Goal: Task Accomplishment & Management: Use online tool/utility

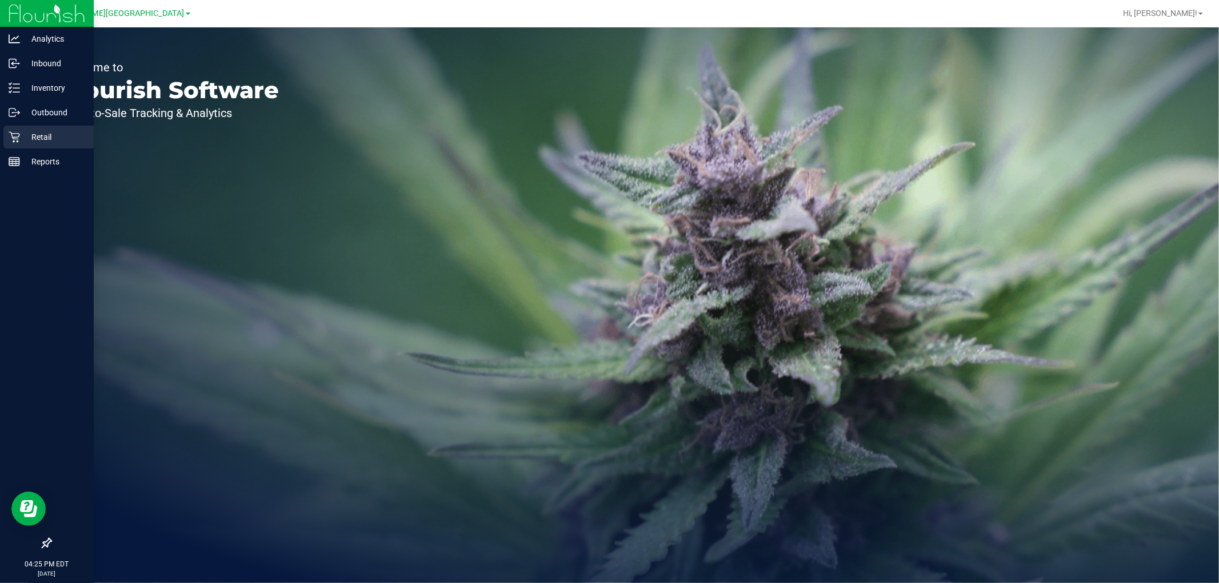
click at [27, 132] on p "Retail" at bounding box center [54, 137] width 69 height 14
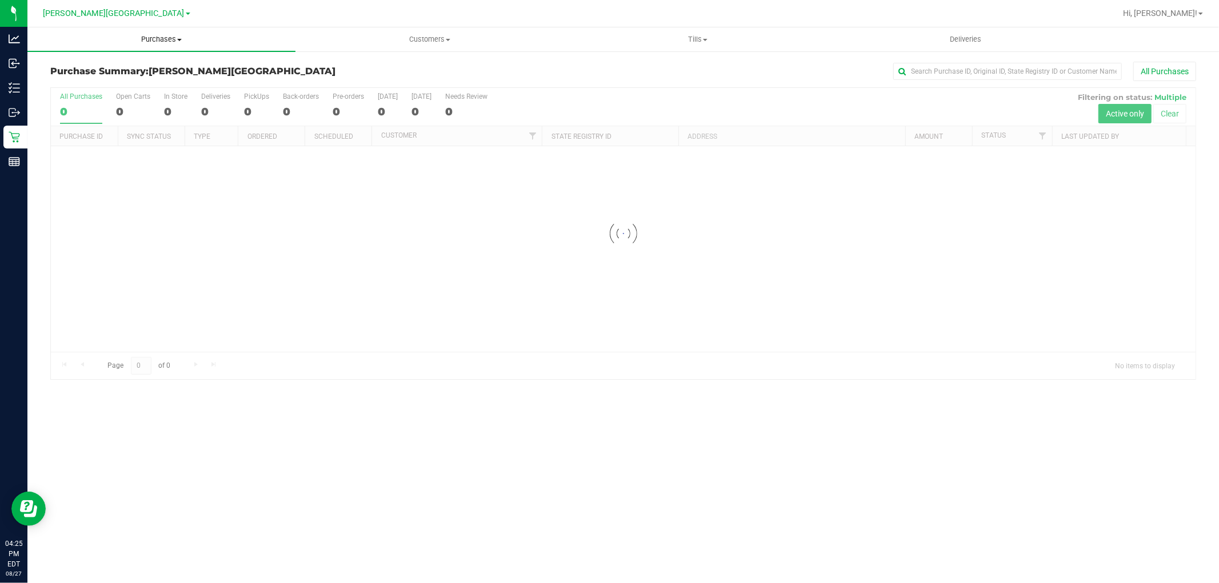
click at [163, 39] on span "Purchases" at bounding box center [161, 39] width 268 height 10
click at [117, 82] on li "Fulfillment" at bounding box center [161, 83] width 268 height 14
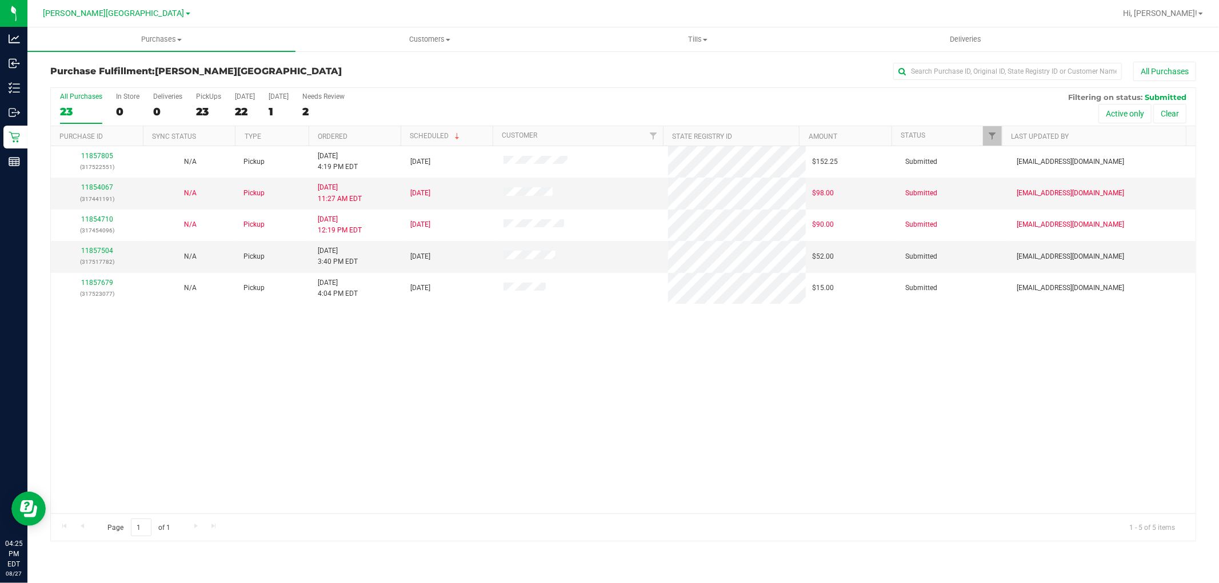
click at [474, 370] on div "11857805 (317522551) N/A Pickup [DATE] 4:19 PM EDT 8/28/2025 $152.25 Submitted …" at bounding box center [623, 329] width 1145 height 367
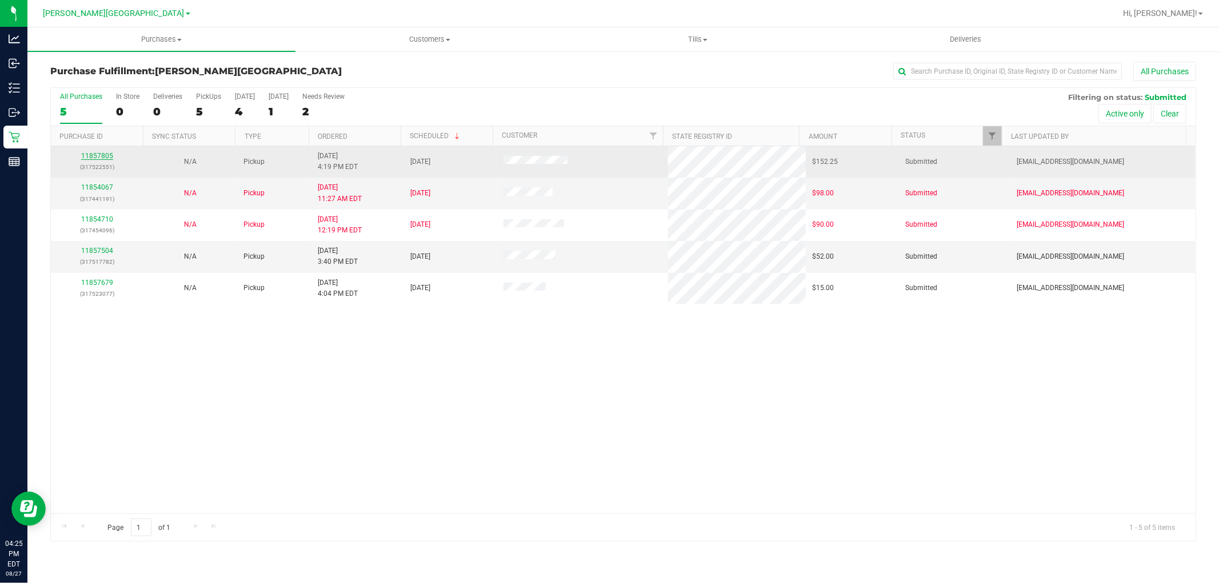
click at [105, 155] on link "11857805" at bounding box center [97, 156] width 32 height 8
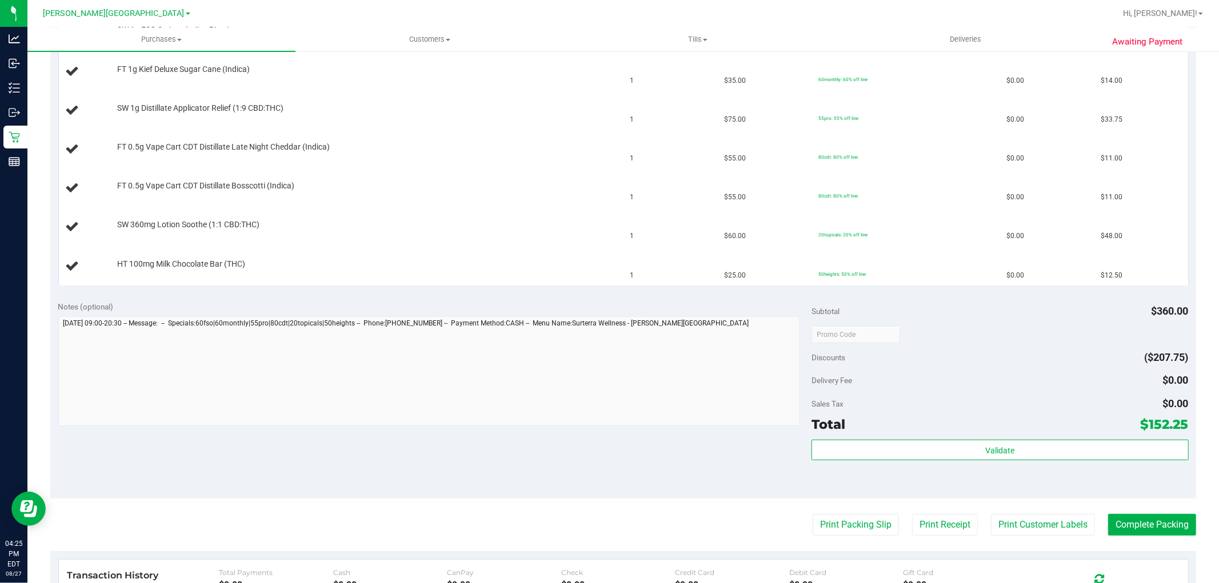
scroll to position [444, 0]
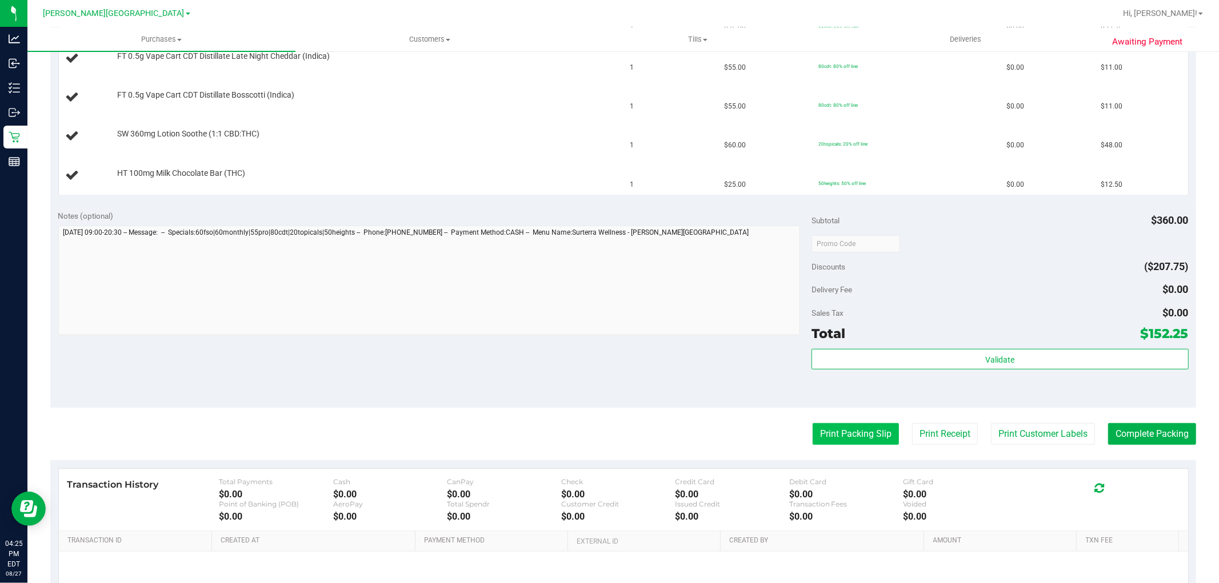
click at [823, 444] on button "Print Packing Slip" at bounding box center [856, 434] width 86 height 22
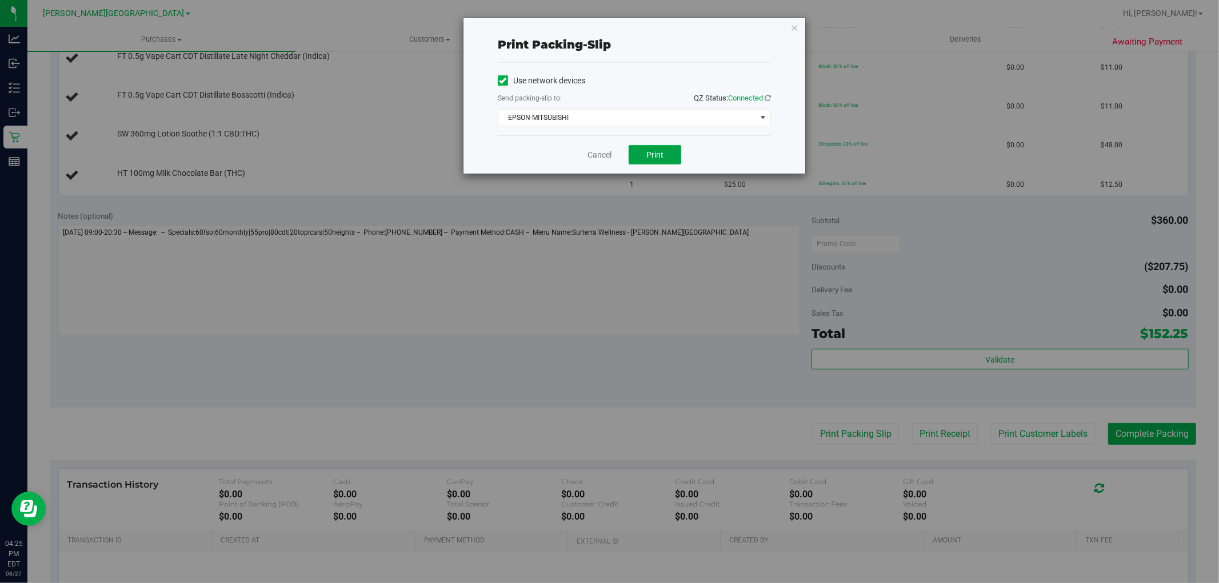
click at [665, 156] on button "Print" at bounding box center [655, 154] width 53 height 19
click at [798, 23] on div "Print packing-slip Use network devices Send packing-slip to: QZ Status: Connect…" at bounding box center [634, 96] width 342 height 156
click at [796, 30] on icon "button" at bounding box center [794, 28] width 8 height 14
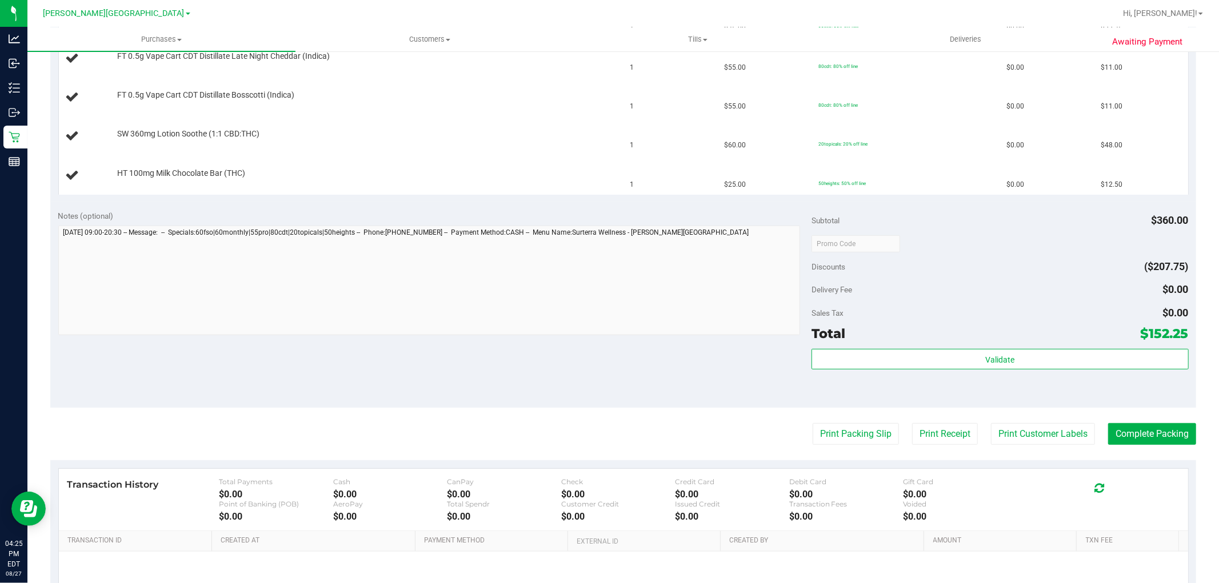
click at [767, 213] on div "Notes (optional)" at bounding box center [435, 215] width 754 height 11
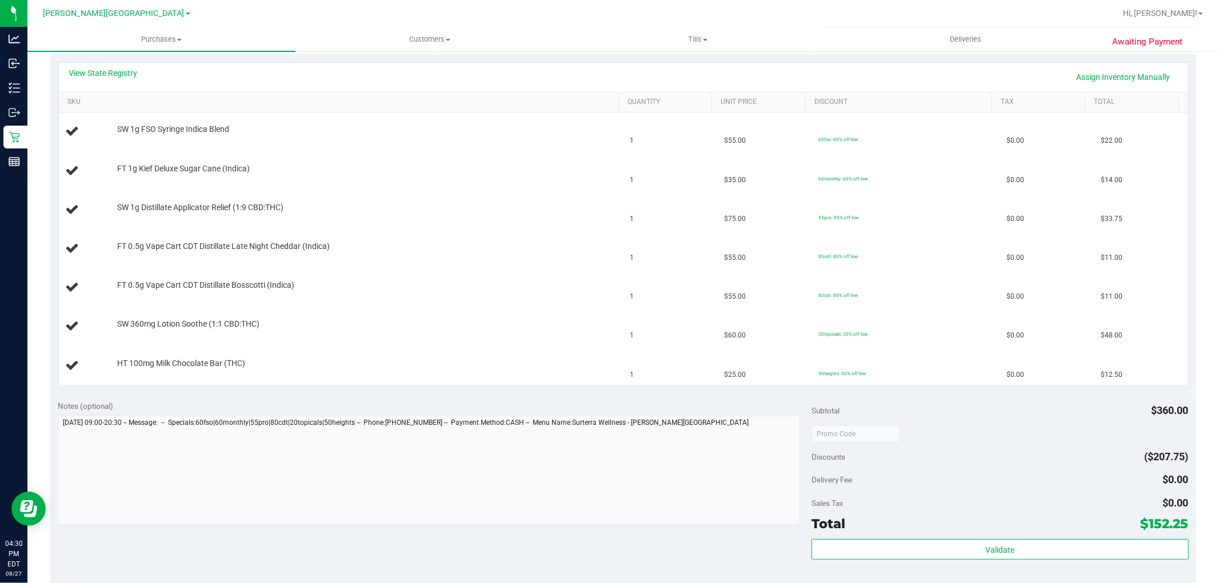
scroll to position [0, 0]
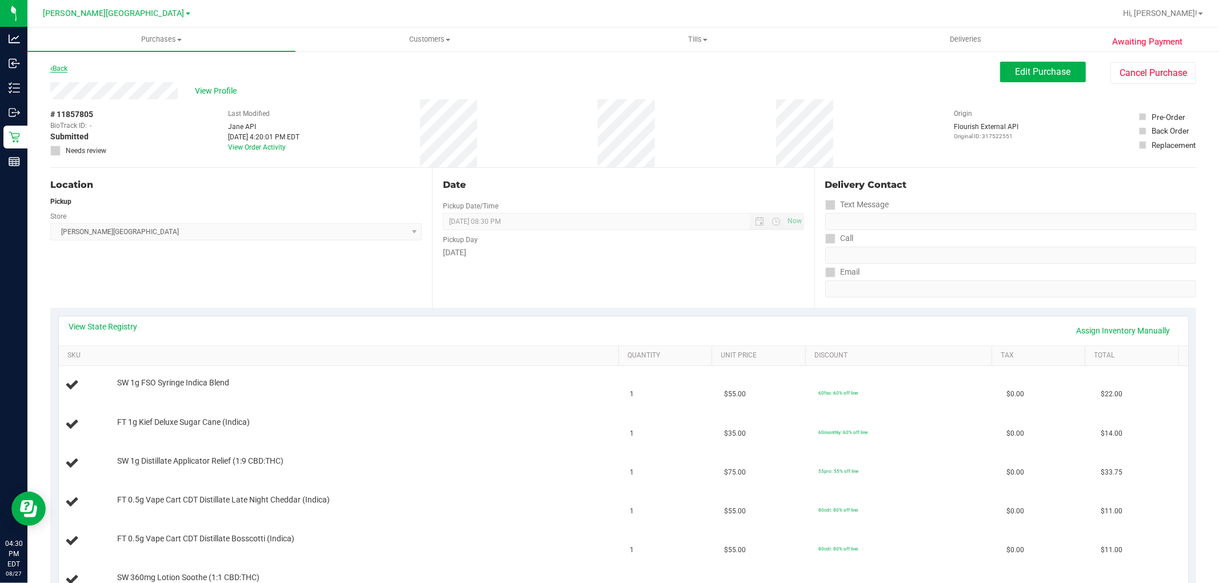
click at [59, 66] on link "Back" at bounding box center [58, 69] width 17 height 8
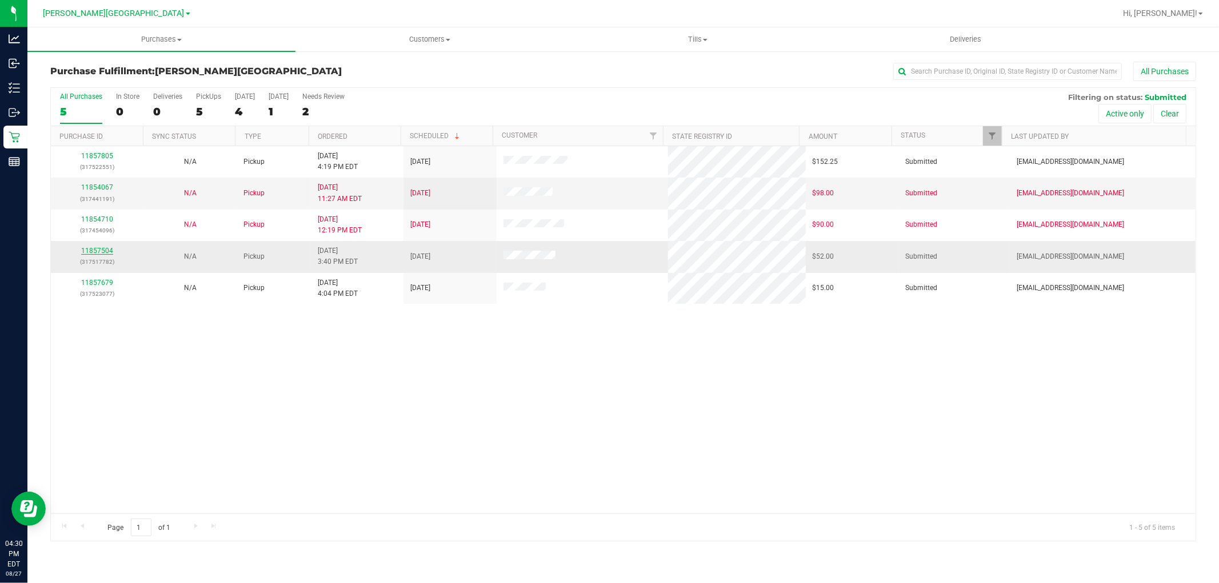
click at [100, 250] on link "11857504" at bounding box center [97, 251] width 32 height 8
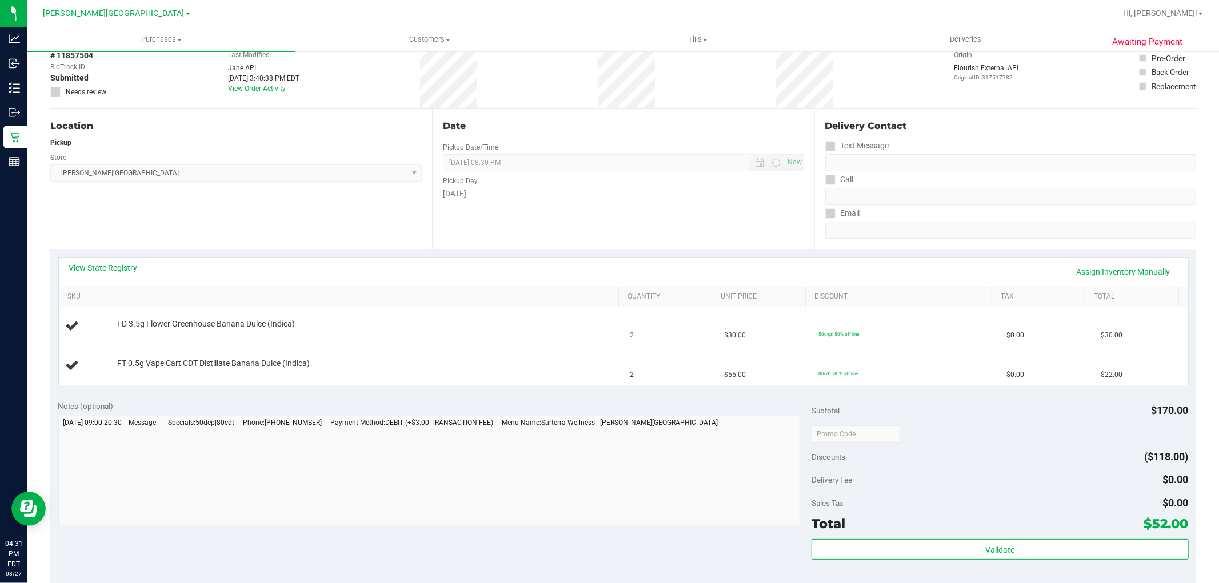
scroll to position [127, 0]
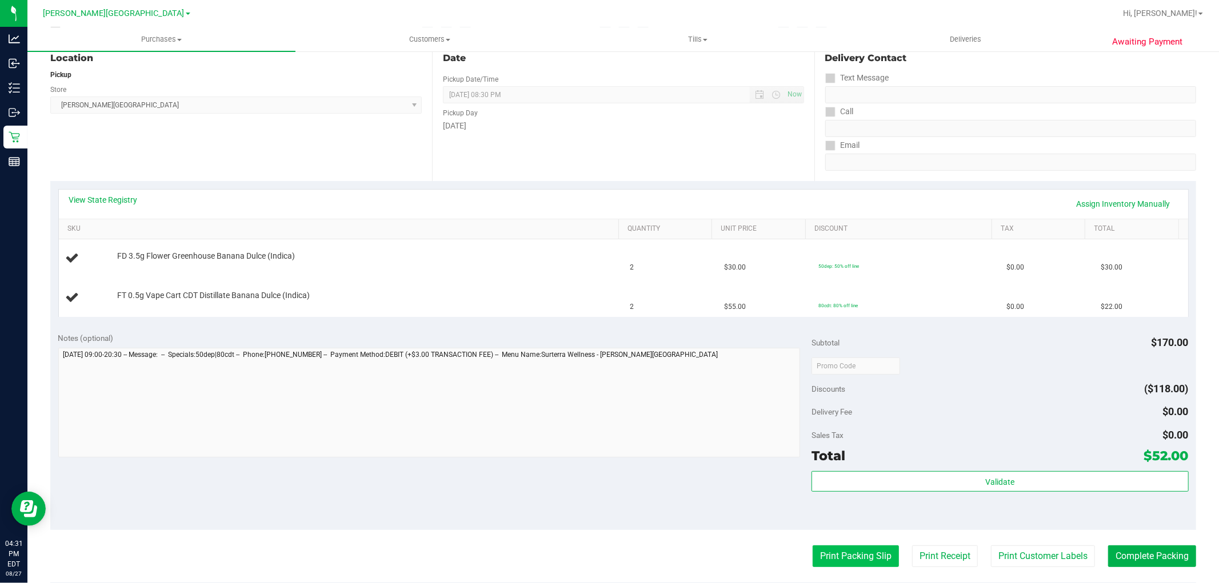
click at [815, 555] on button "Print Packing Slip" at bounding box center [856, 557] width 86 height 22
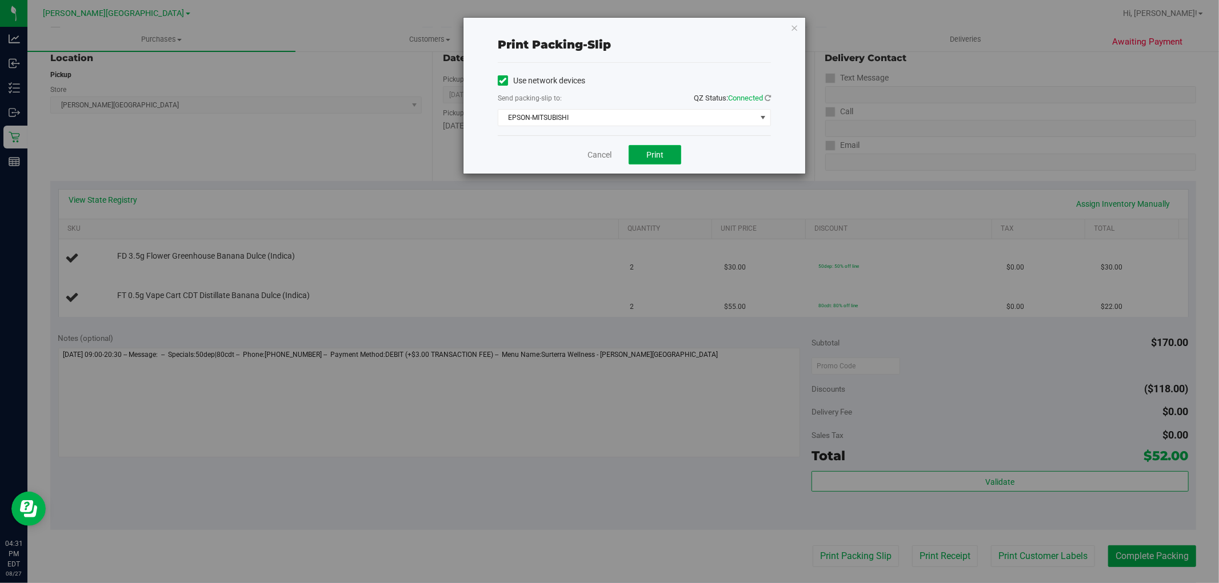
click at [669, 155] on button "Print" at bounding box center [655, 154] width 53 height 19
click at [793, 26] on icon "button" at bounding box center [794, 28] width 8 height 14
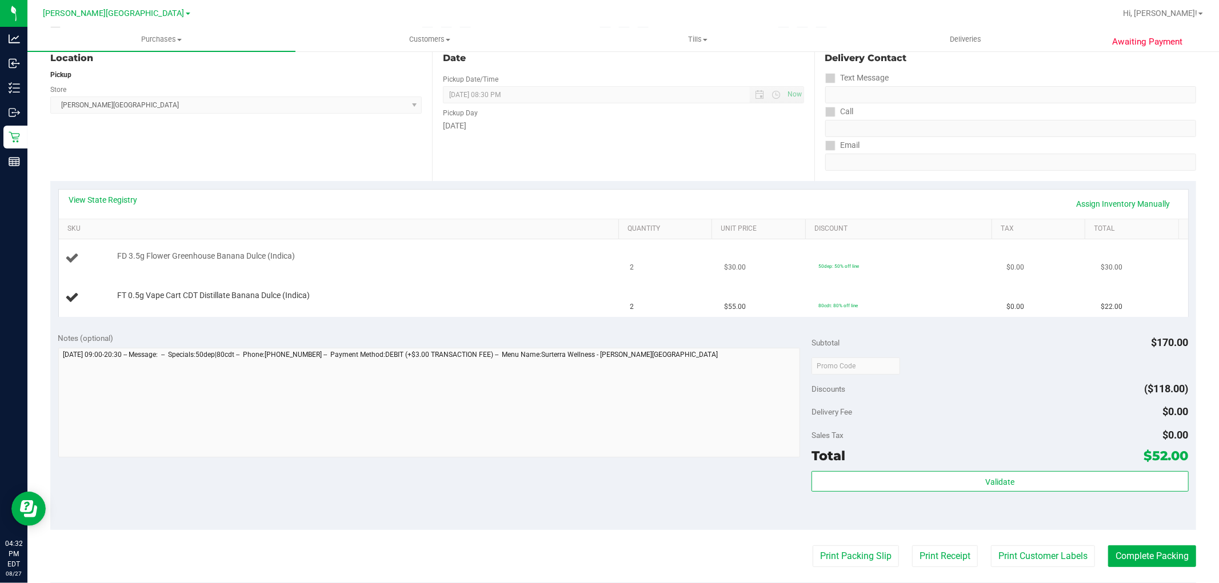
click at [511, 266] on td "FD 3.5g Flower Greenhouse Banana Dulce (Indica)" at bounding box center [341, 258] width 565 height 39
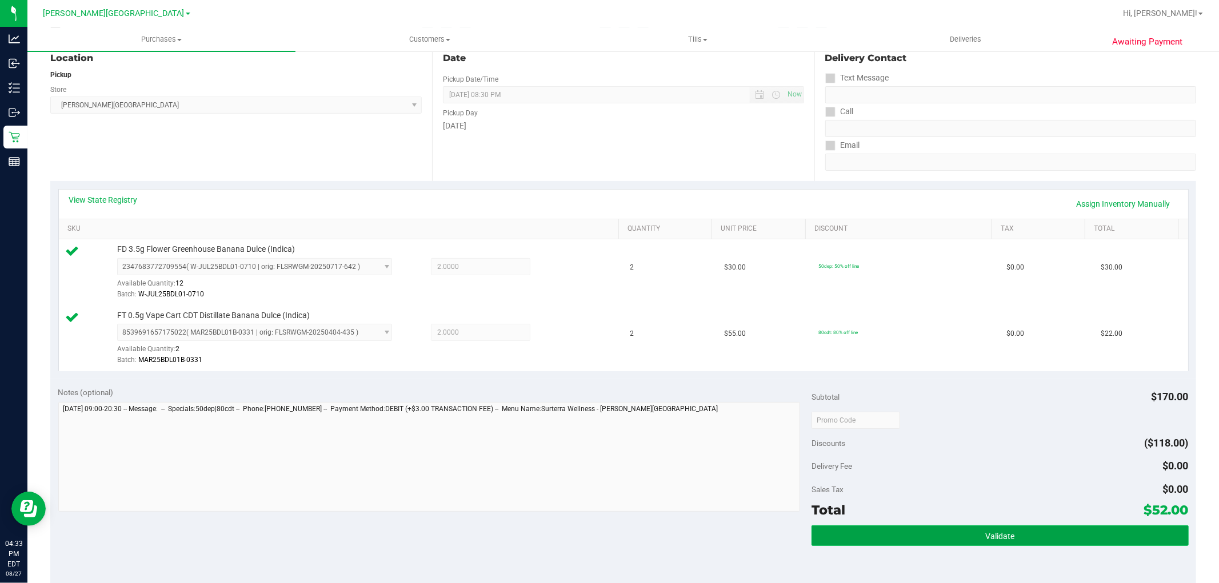
click at [918, 533] on button "Validate" at bounding box center [999, 536] width 377 height 21
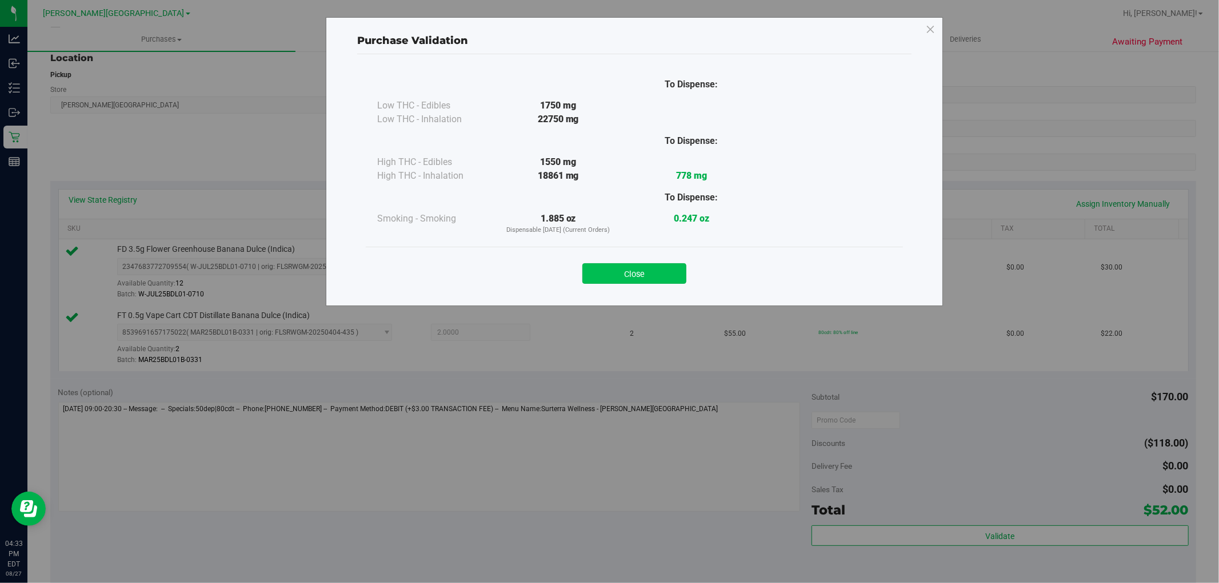
click at [667, 266] on button "Close" at bounding box center [634, 273] width 104 height 21
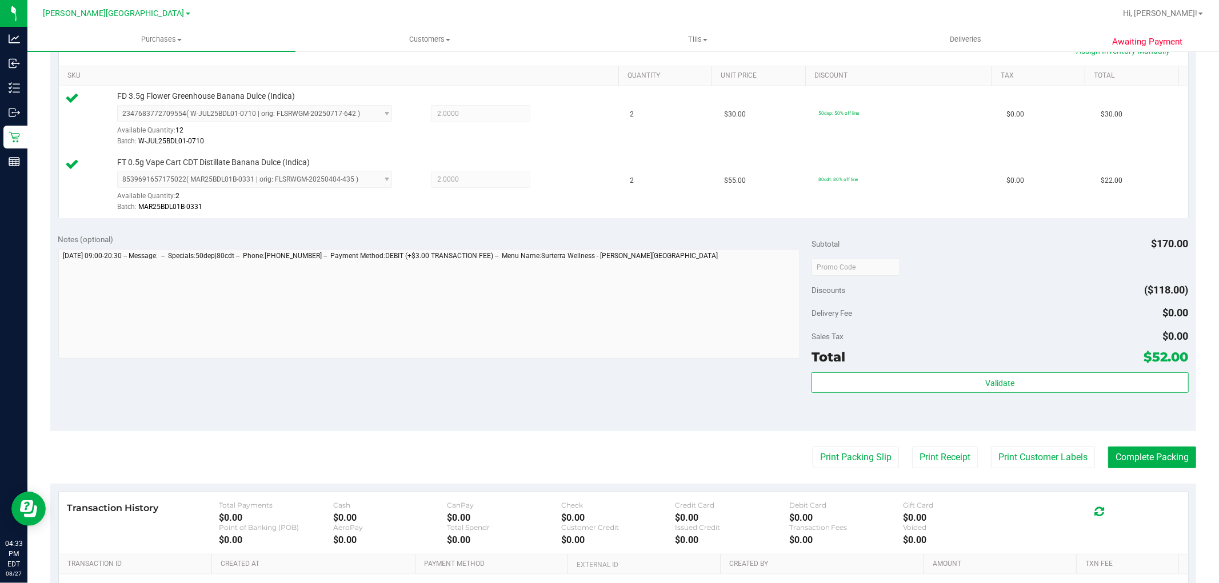
scroll to position [381, 0]
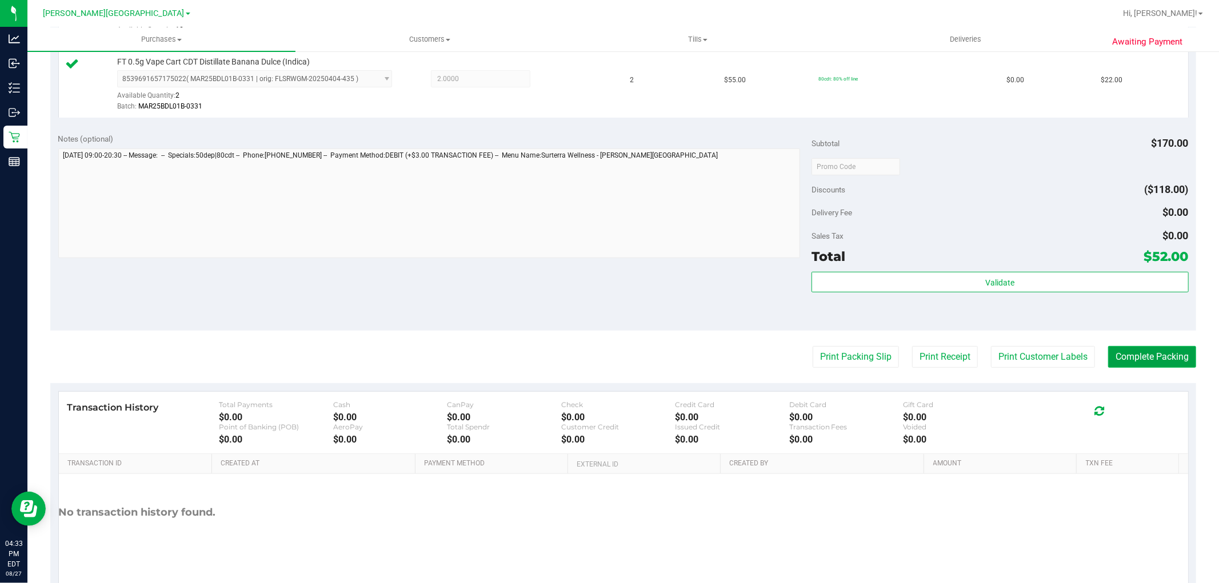
click at [1164, 358] on button "Complete Packing" at bounding box center [1152, 357] width 88 height 22
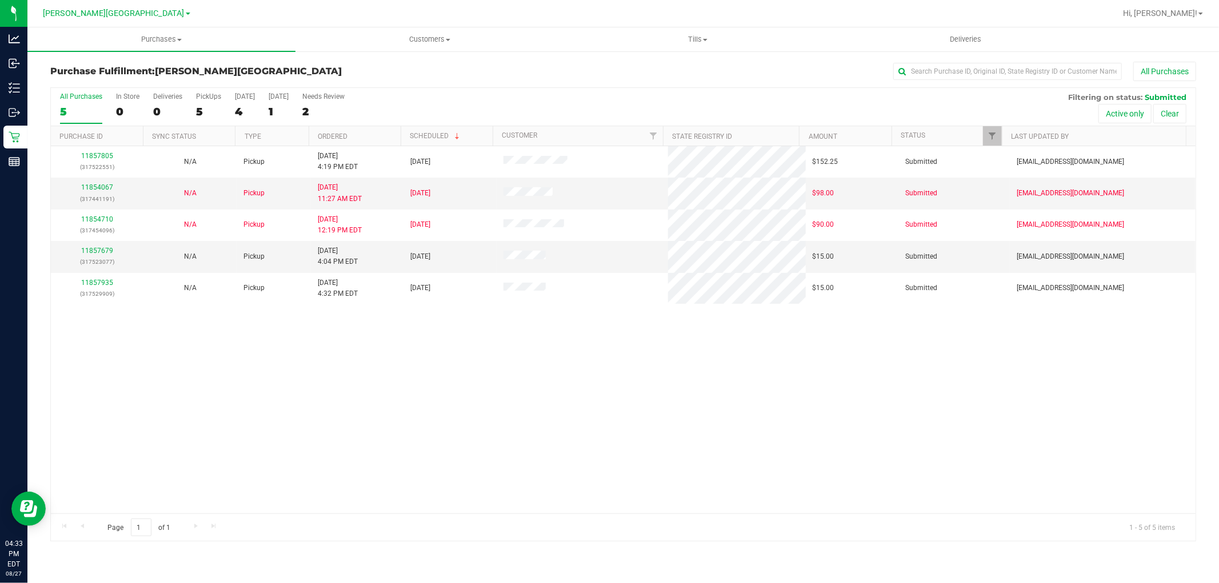
click at [646, 377] on div "11857805 (317522551) N/A Pickup [DATE] 4:19 PM EDT 8/28/2025 $152.25 Submitted …" at bounding box center [623, 329] width 1145 height 367
click at [107, 248] on link "11857679" at bounding box center [97, 251] width 32 height 8
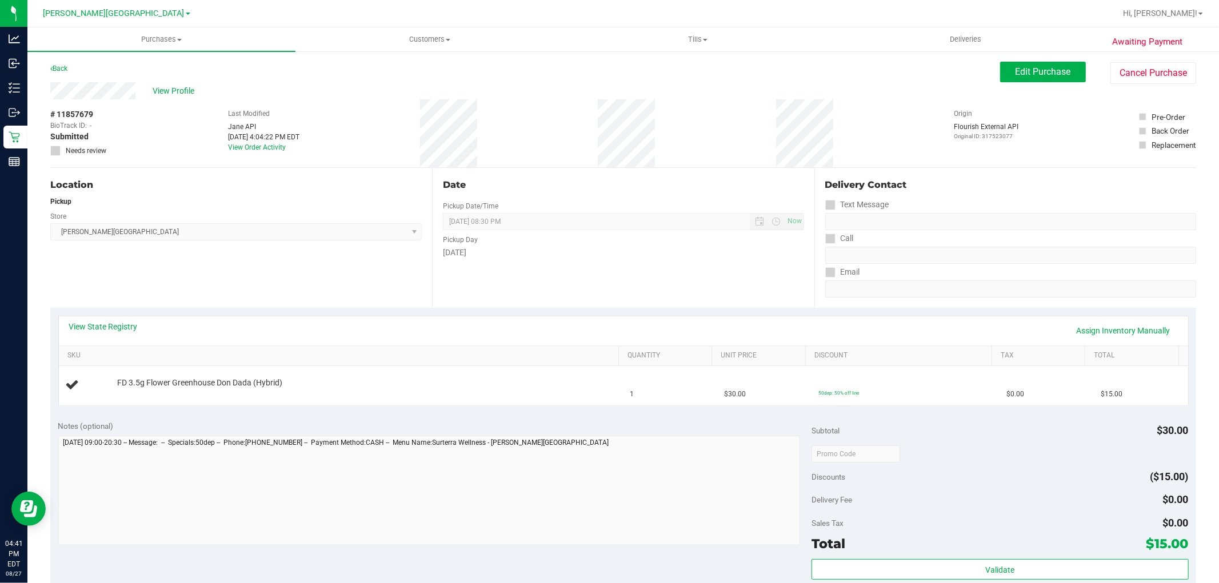
click at [369, 309] on div "View State Registry Assign Inventory Manually SKU Quantity Unit Price Discount …" at bounding box center [623, 360] width 1146 height 105
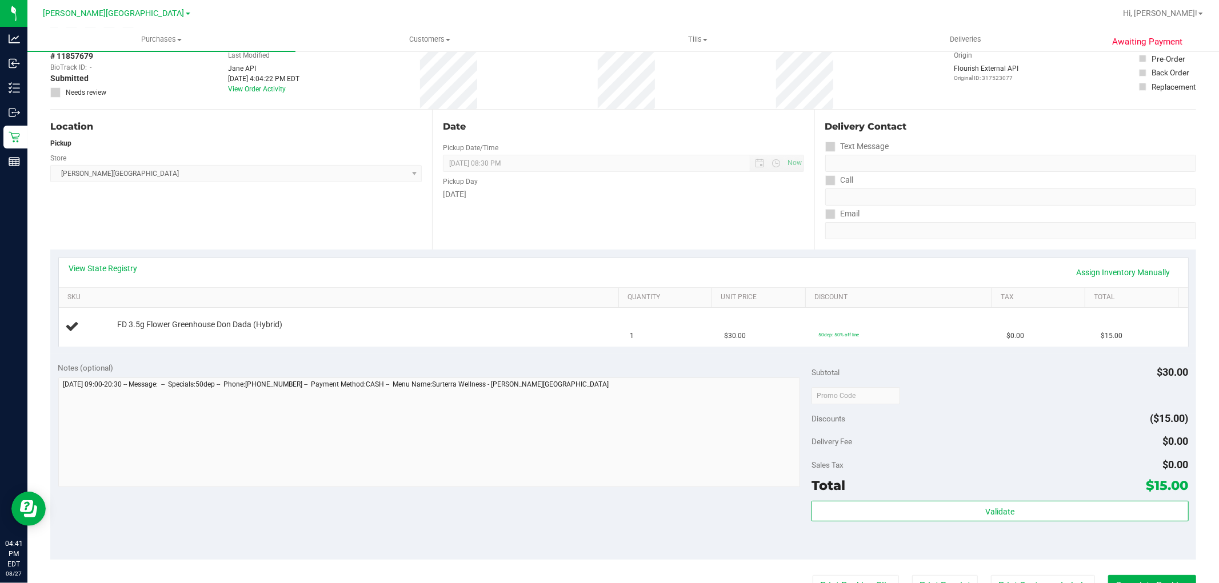
scroll to position [127, 0]
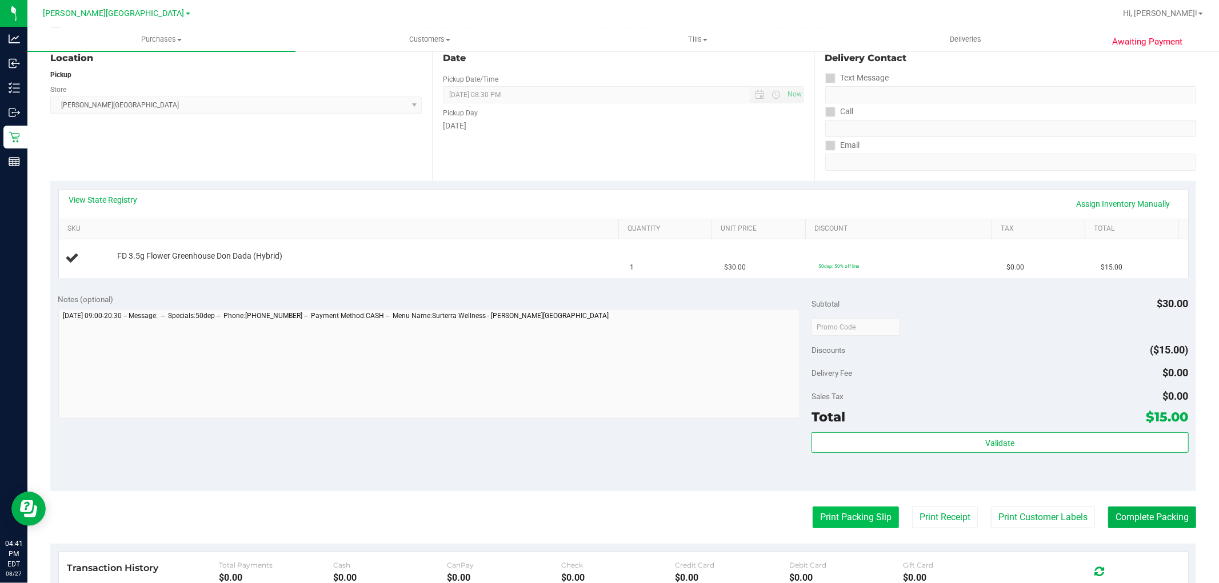
click at [813, 507] on button "Print Packing Slip" at bounding box center [856, 518] width 86 height 22
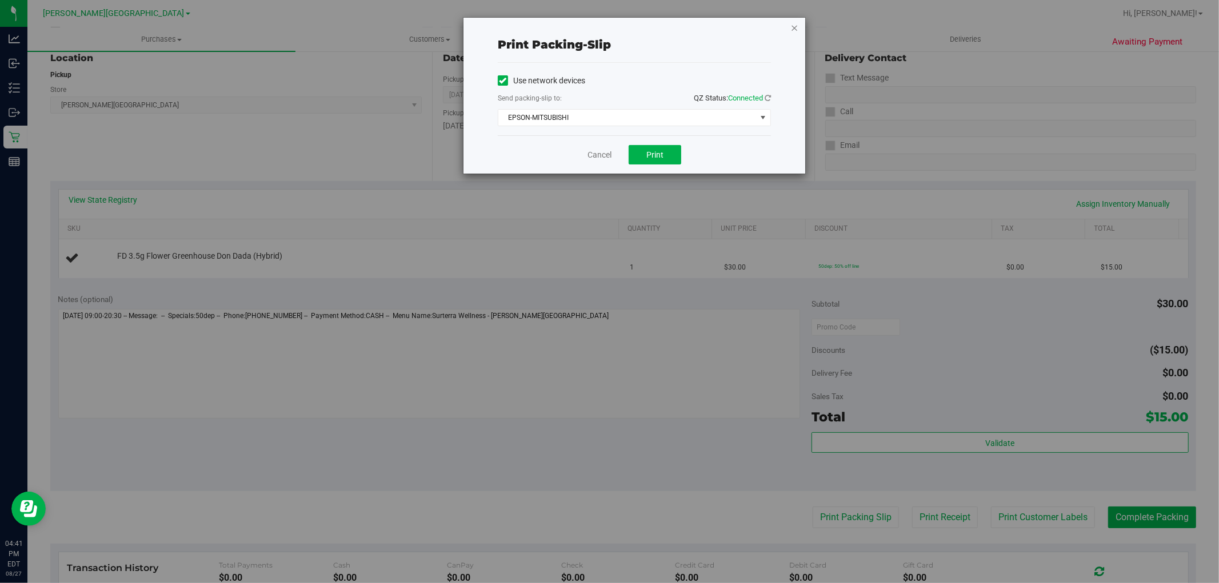
click at [795, 26] on icon "button" at bounding box center [794, 28] width 8 height 14
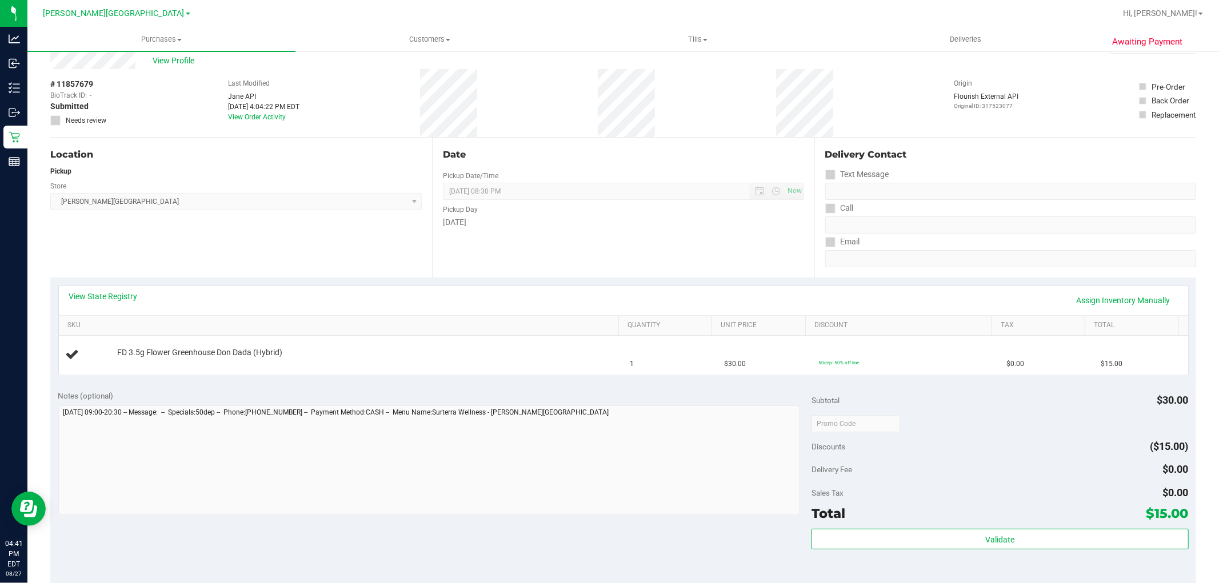
scroll to position [0, 0]
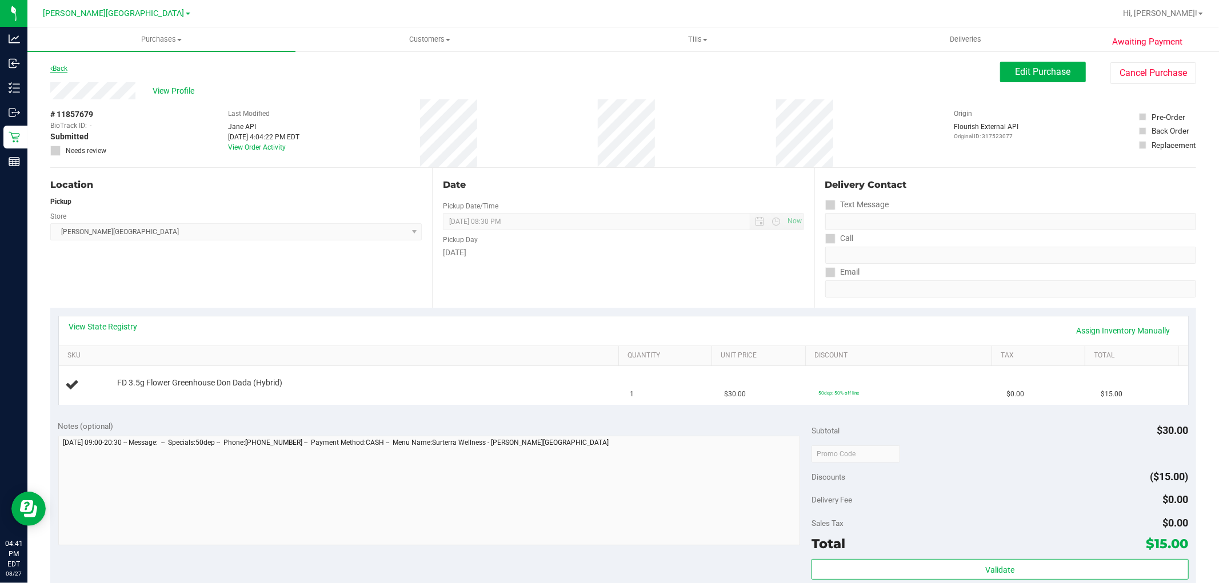
click at [66, 69] on link "Back" at bounding box center [58, 69] width 17 height 8
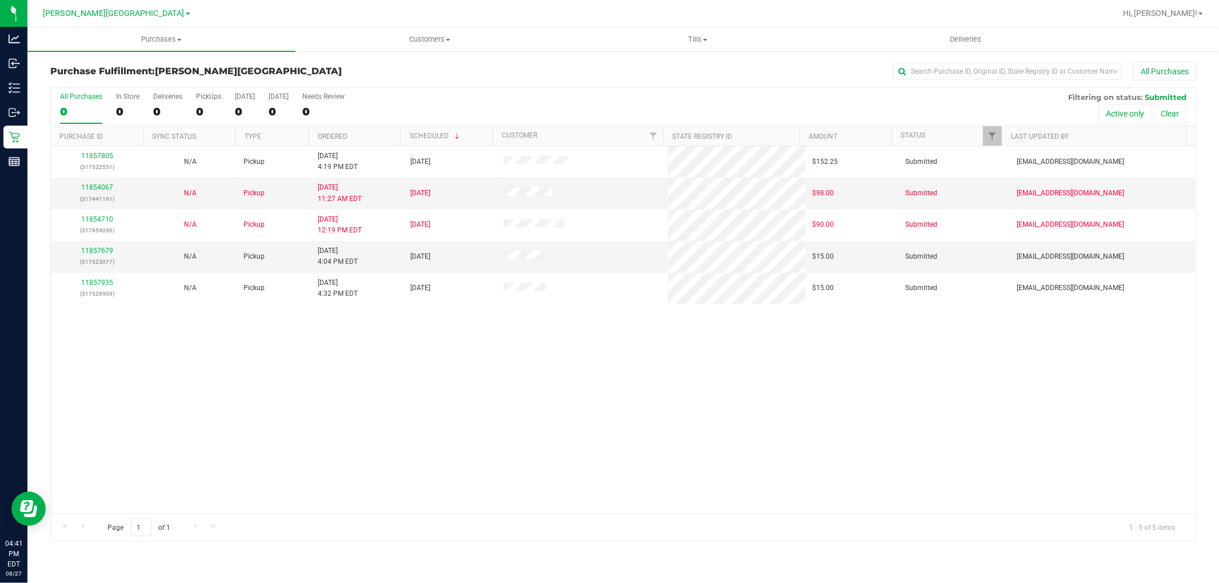
click at [752, 339] on div "11857805 (317522551) N/A Pickup [DATE] 4:19 PM EDT 8/28/2025 $152.25 Submitted …" at bounding box center [623, 329] width 1145 height 367
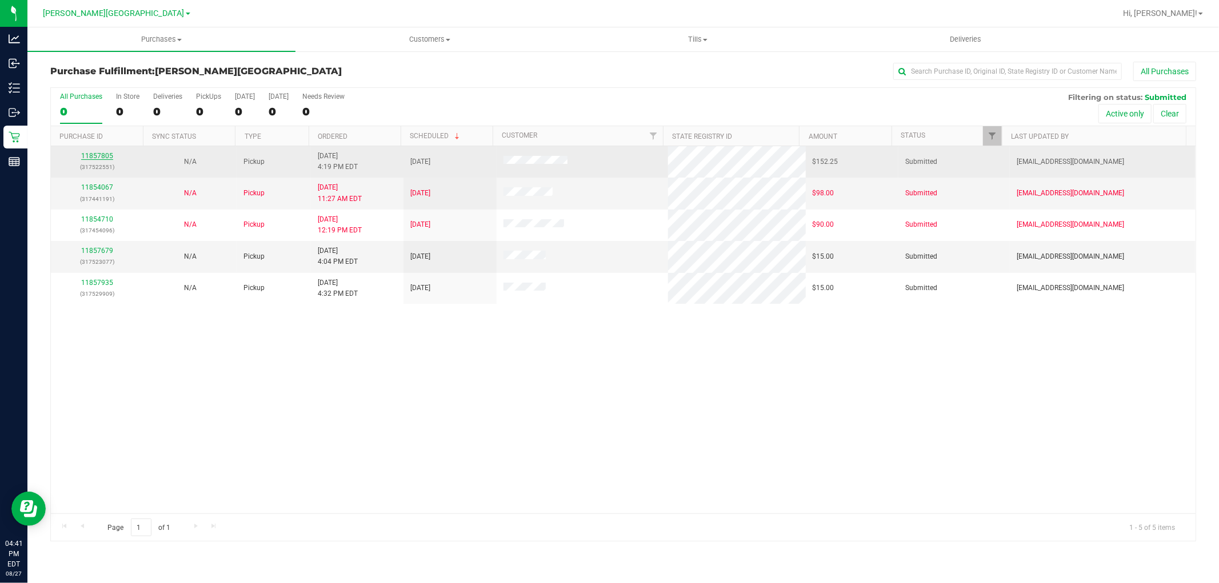
click at [95, 156] on link "11857805" at bounding box center [97, 156] width 32 height 8
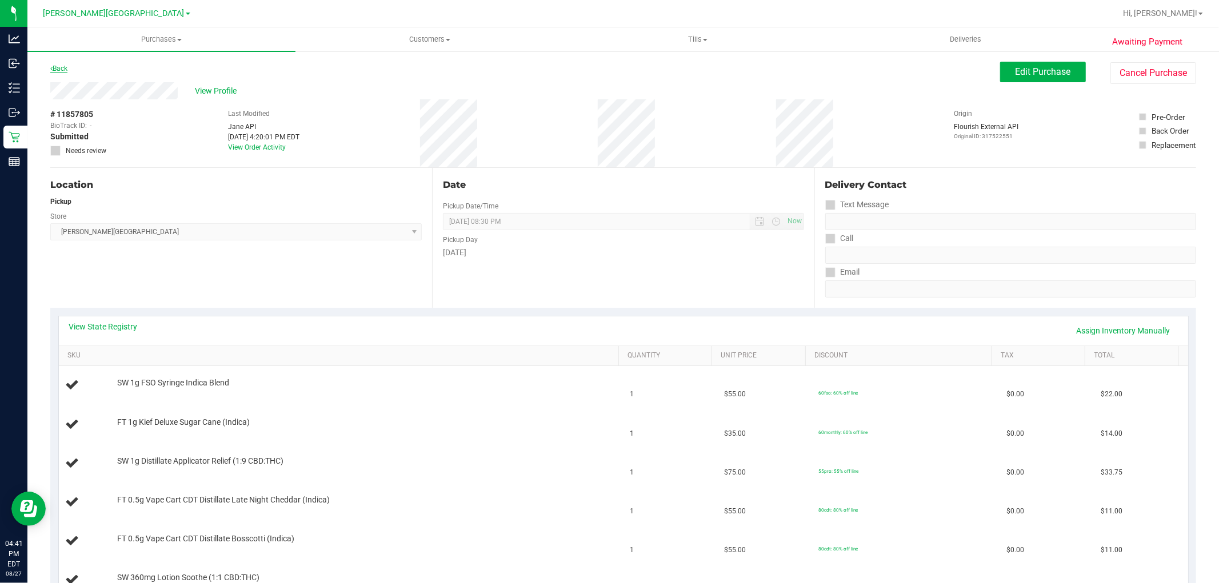
click at [61, 67] on link "Back" at bounding box center [58, 69] width 17 height 8
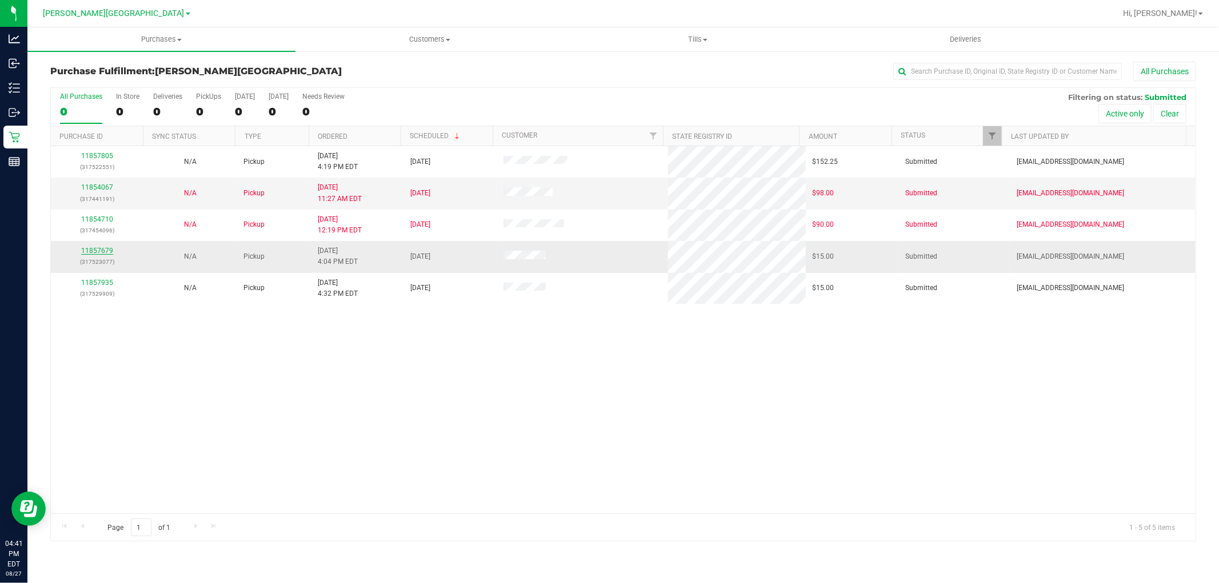
click at [101, 248] on link "11857679" at bounding box center [97, 251] width 32 height 8
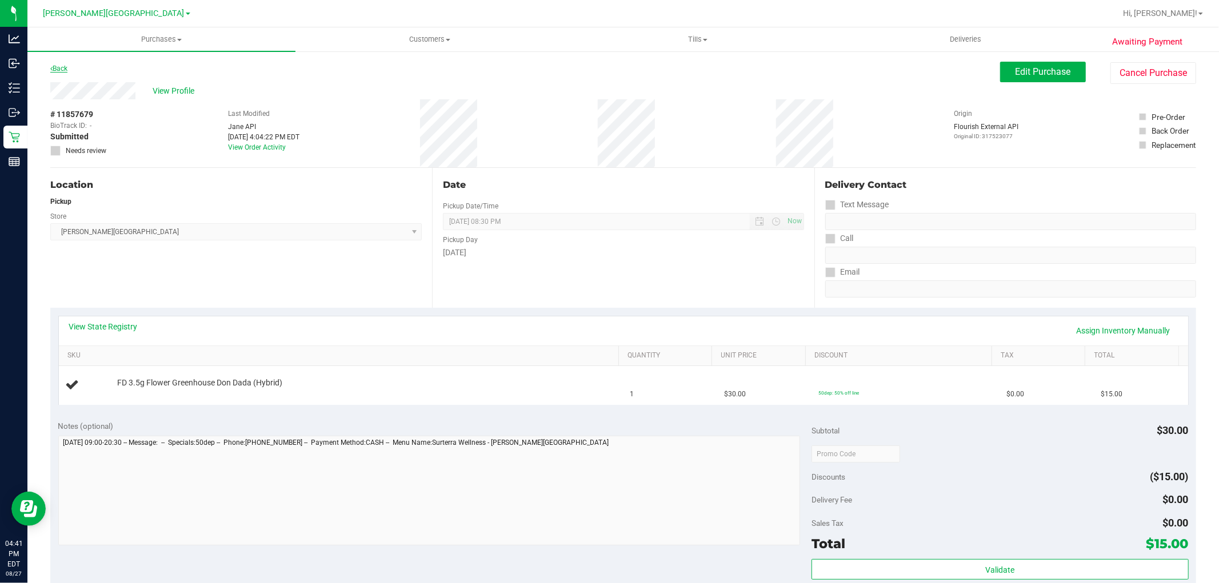
click at [58, 65] on link "Back" at bounding box center [58, 69] width 17 height 8
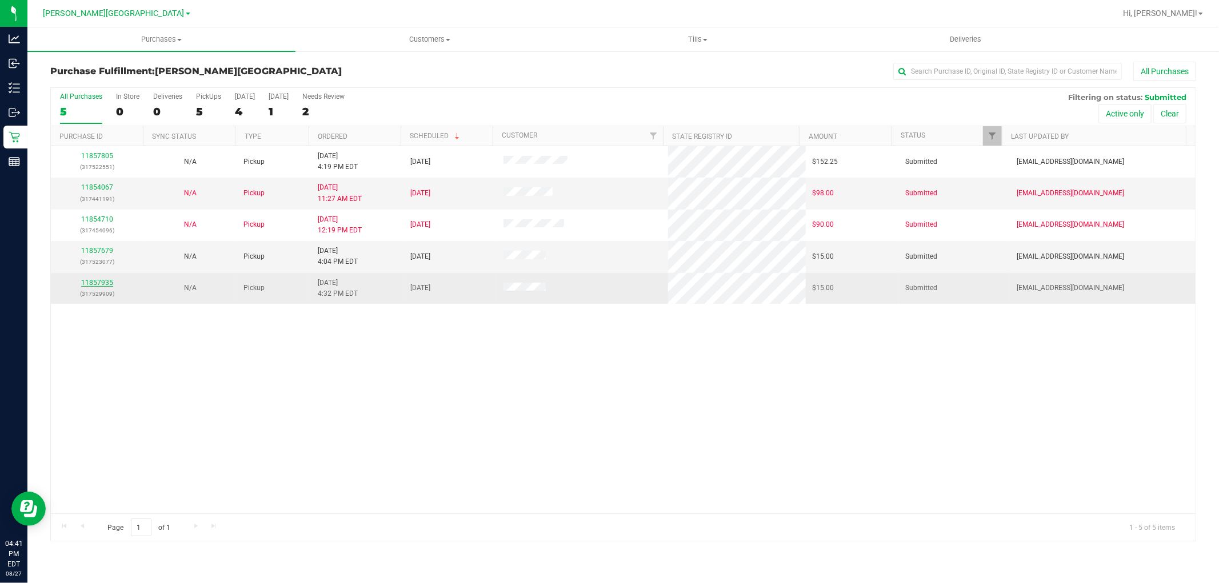
click at [105, 284] on link "11857935" at bounding box center [97, 283] width 32 height 8
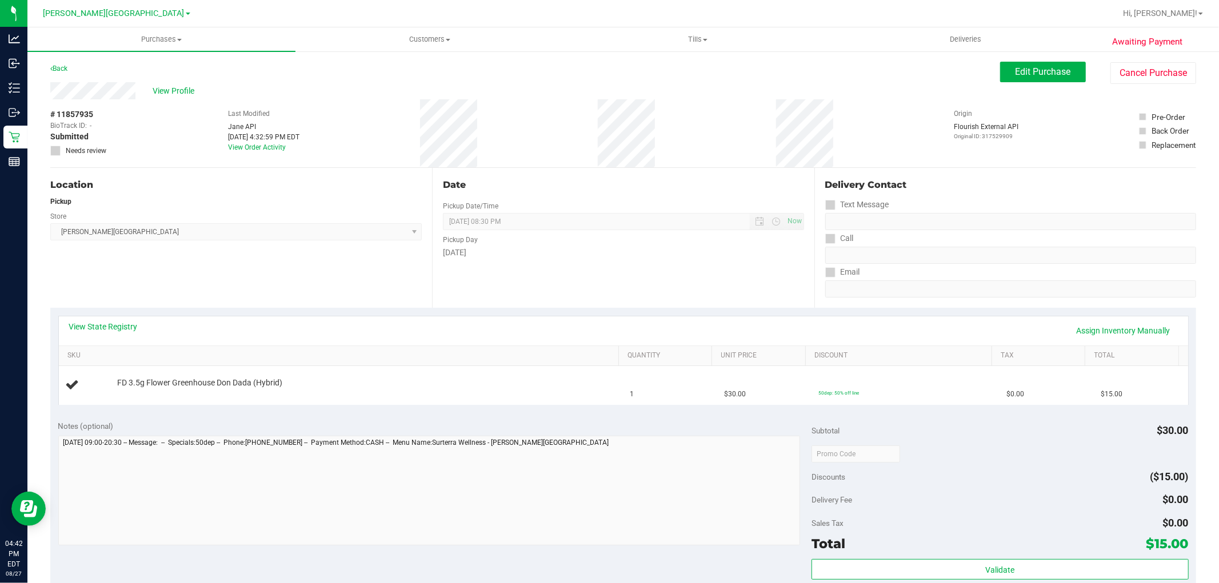
click at [735, 408] on div "View State Registry Assign Inventory Manually SKU Quantity Unit Price Discount …" at bounding box center [623, 360] width 1146 height 105
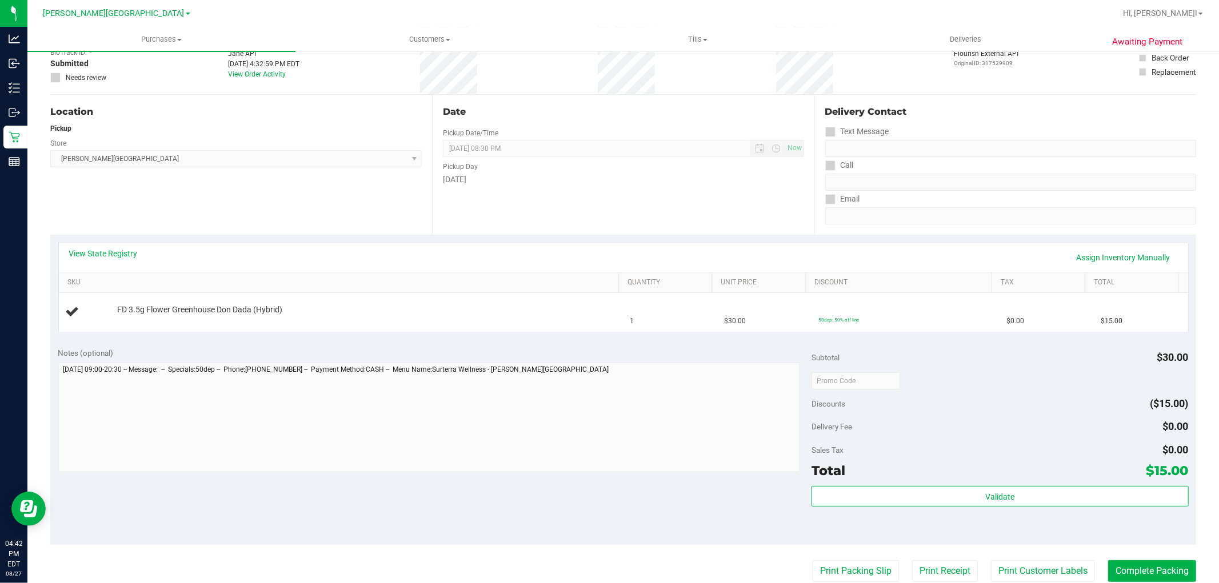
scroll to position [190, 0]
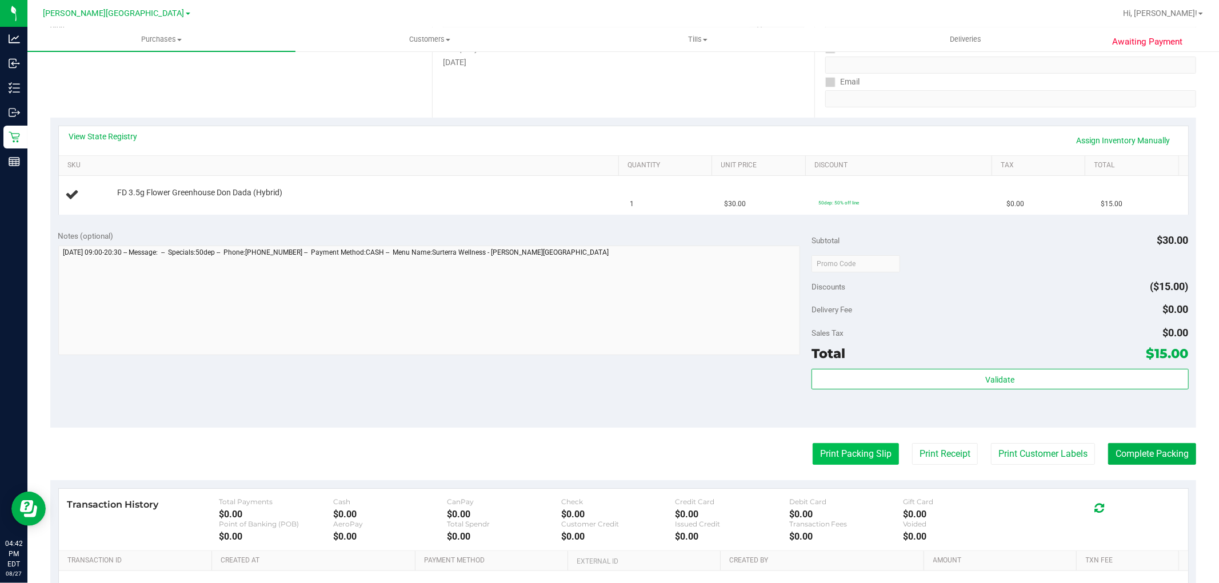
click at [844, 453] on button "Print Packing Slip" at bounding box center [856, 454] width 86 height 22
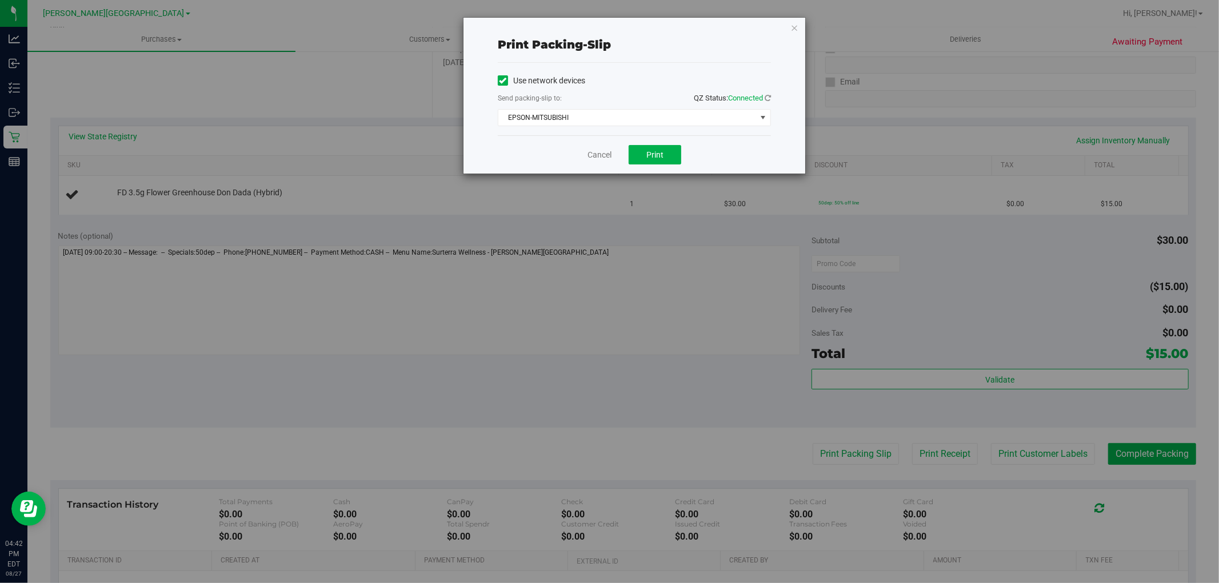
click at [651, 165] on div "Cancel Print" at bounding box center [634, 154] width 273 height 38
click at [655, 155] on span "Print" at bounding box center [654, 154] width 17 height 9
click at [796, 29] on icon "button" at bounding box center [794, 28] width 8 height 14
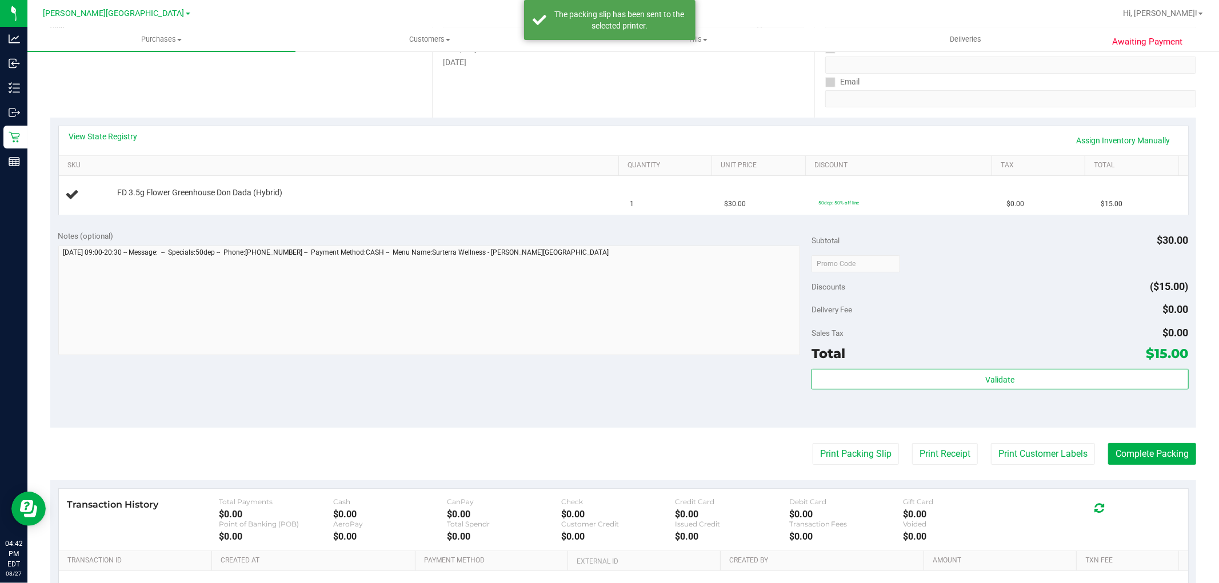
scroll to position [0, 0]
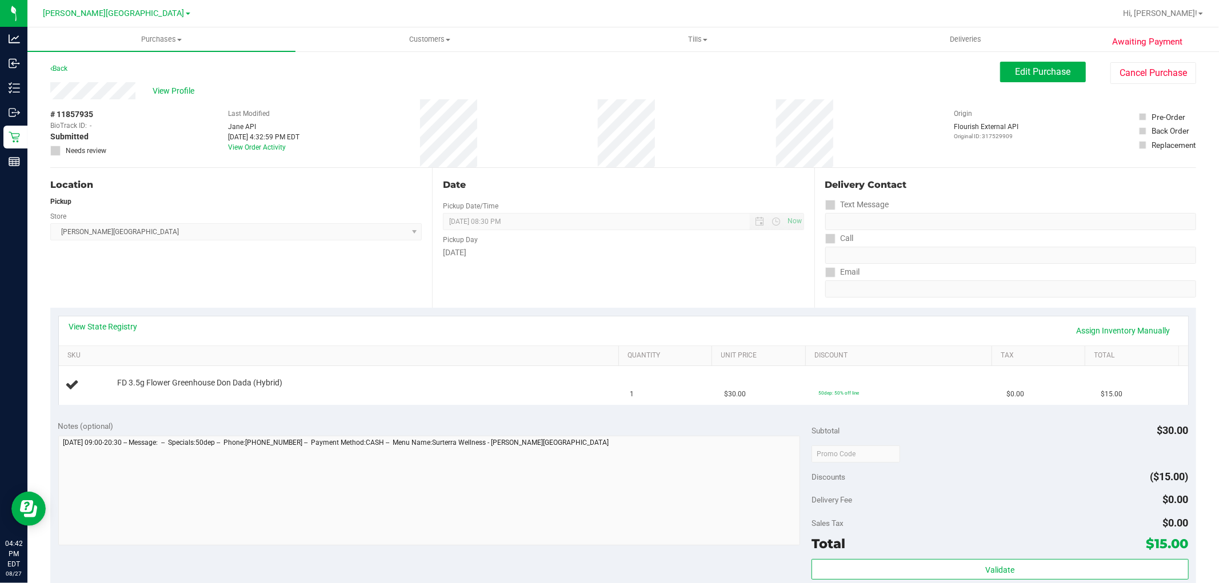
click at [64, 73] on div "Back" at bounding box center [58, 69] width 17 height 14
click at [61, 70] on link "Back" at bounding box center [58, 69] width 17 height 8
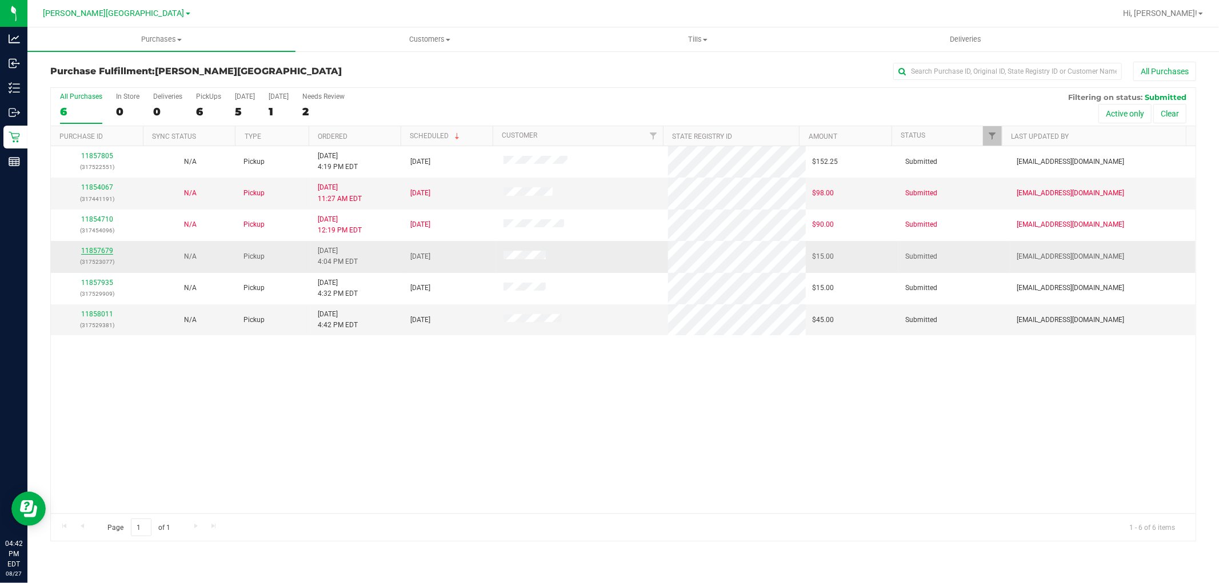
click at [87, 253] on link "11857679" at bounding box center [97, 251] width 32 height 8
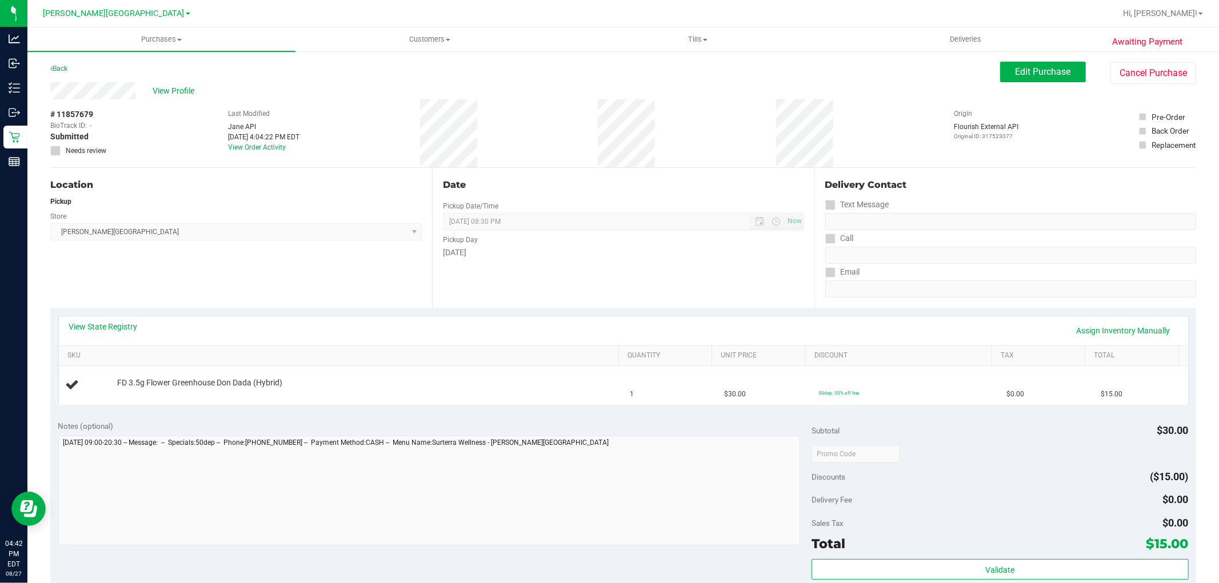
scroll to position [190, 0]
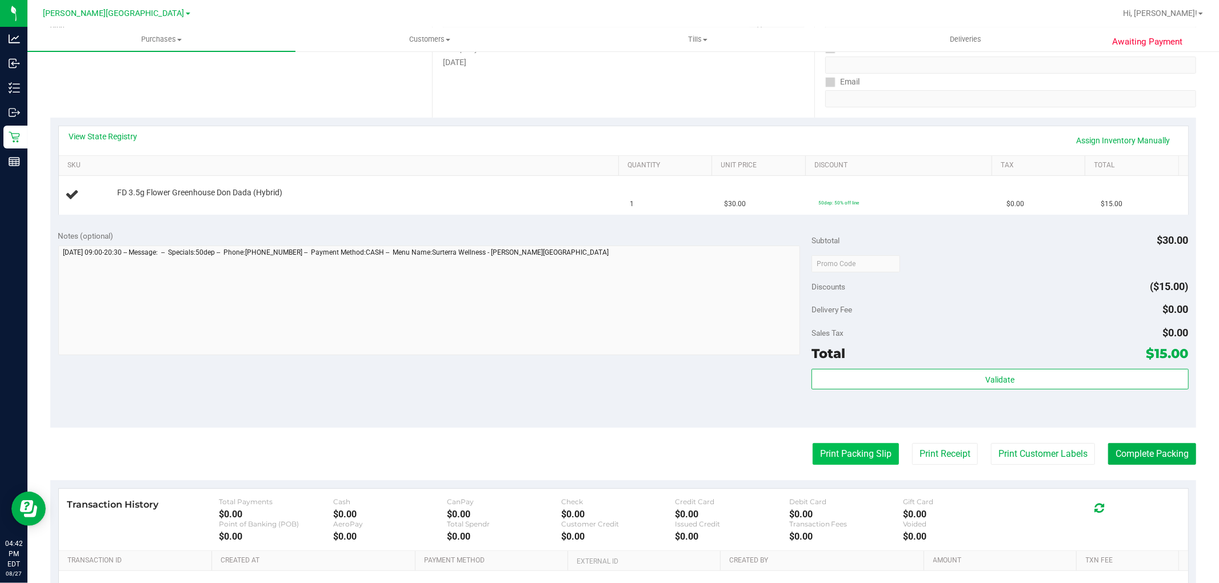
click at [873, 464] on button "Print Packing Slip" at bounding box center [856, 454] width 86 height 22
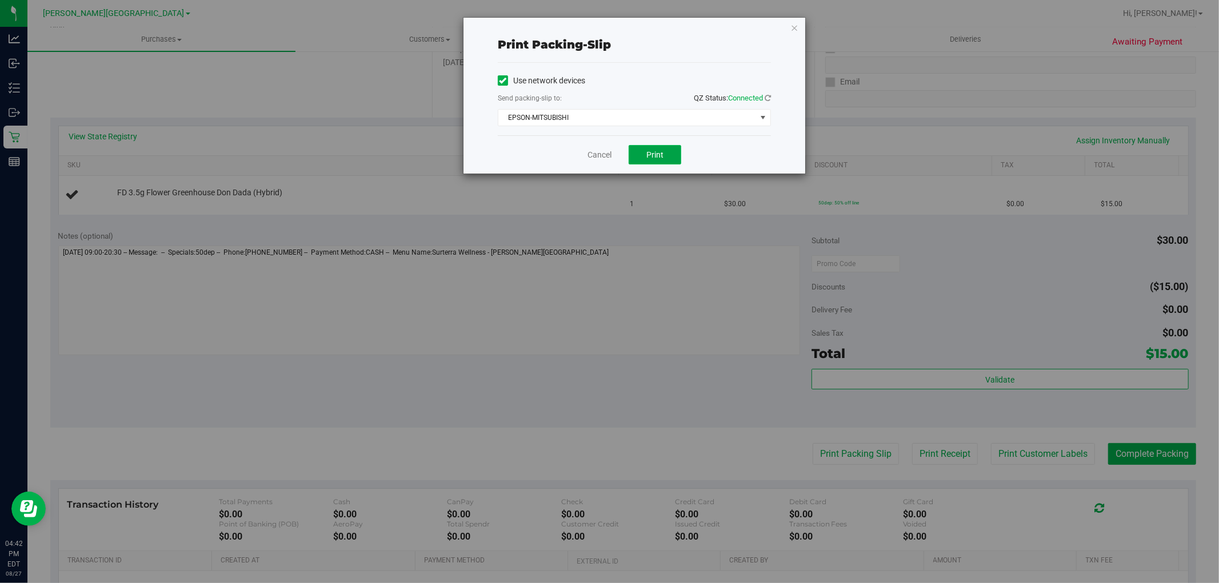
click at [654, 152] on span "Print" at bounding box center [654, 154] width 17 height 9
click at [795, 26] on icon "button" at bounding box center [794, 28] width 8 height 14
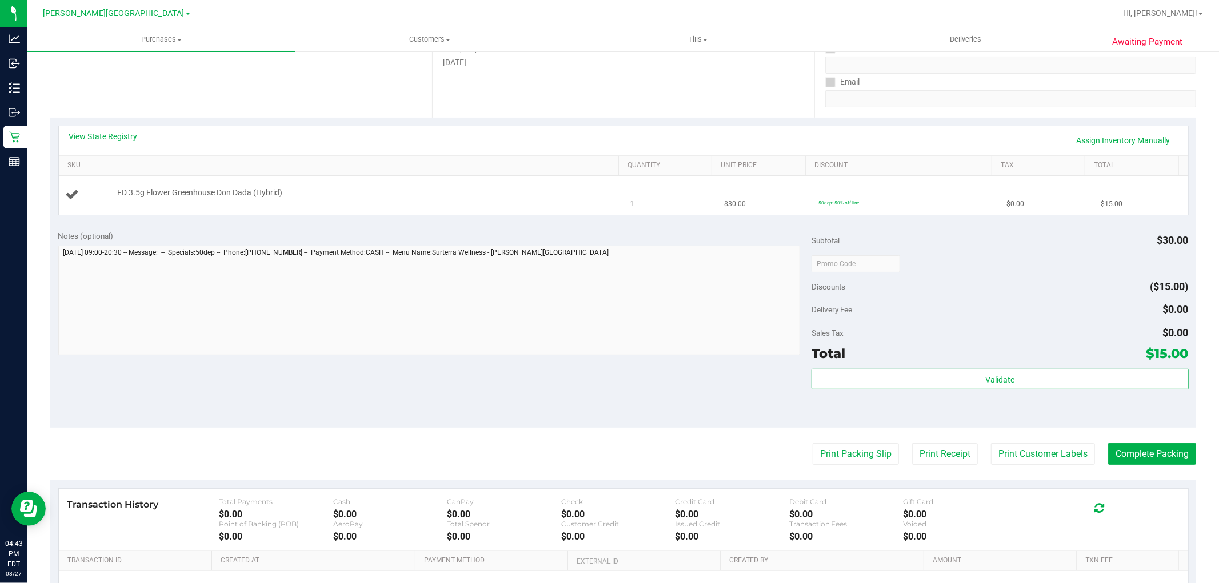
drag, startPoint x: 722, startPoint y: 230, endPoint x: 734, endPoint y: 185, distance: 47.3
click at [723, 226] on div "Notes (optional) Subtotal $30.00 Discounts ($15.00) Delivery Fee $0.00 Sales Ta…" at bounding box center [623, 325] width 1146 height 206
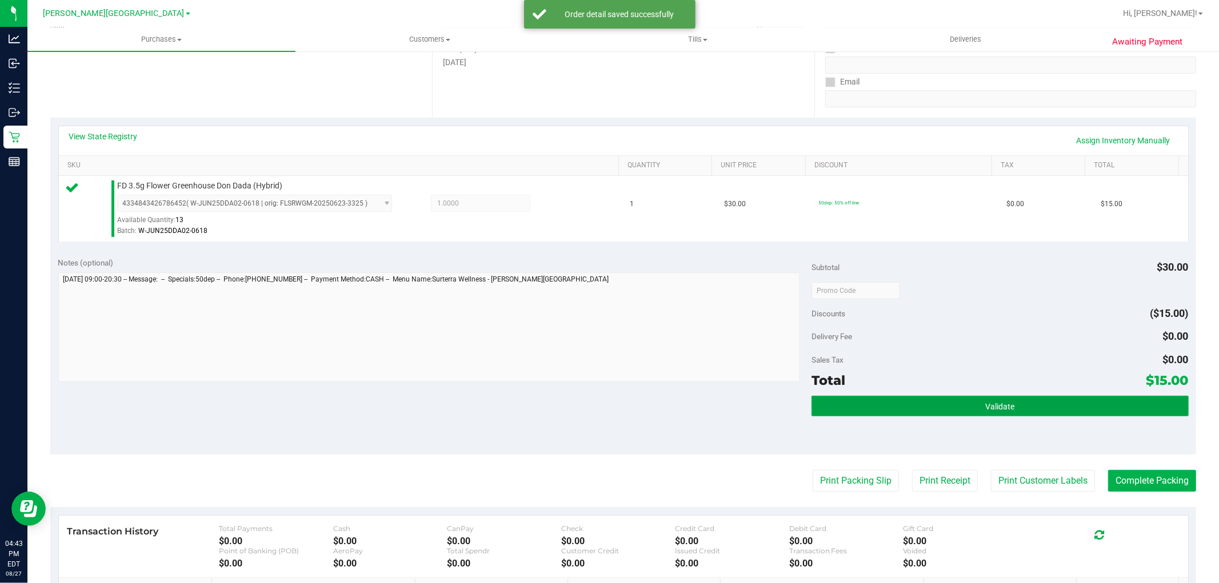
click at [964, 408] on button "Validate" at bounding box center [999, 406] width 377 height 21
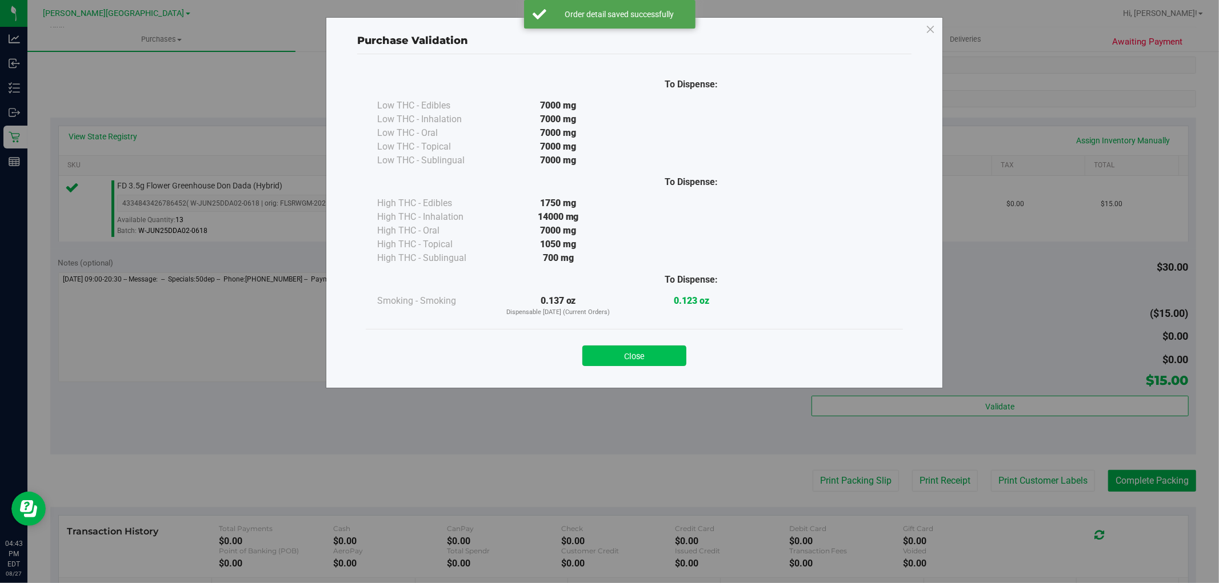
click at [672, 349] on button "Close" at bounding box center [634, 356] width 104 height 21
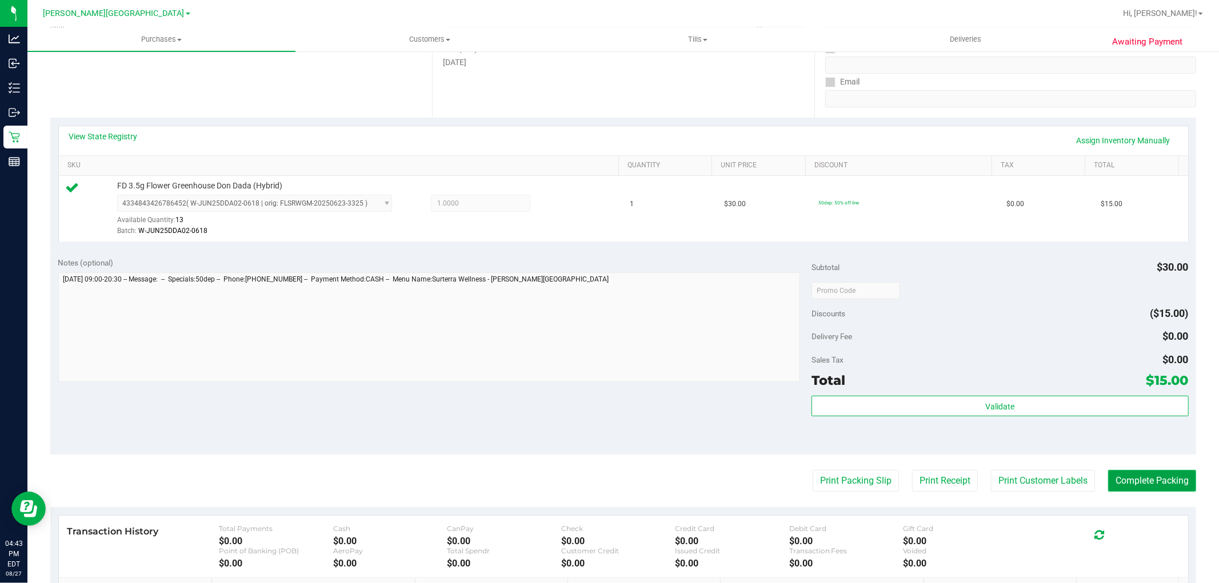
click at [1111, 484] on button "Complete Packing" at bounding box center [1152, 481] width 88 height 22
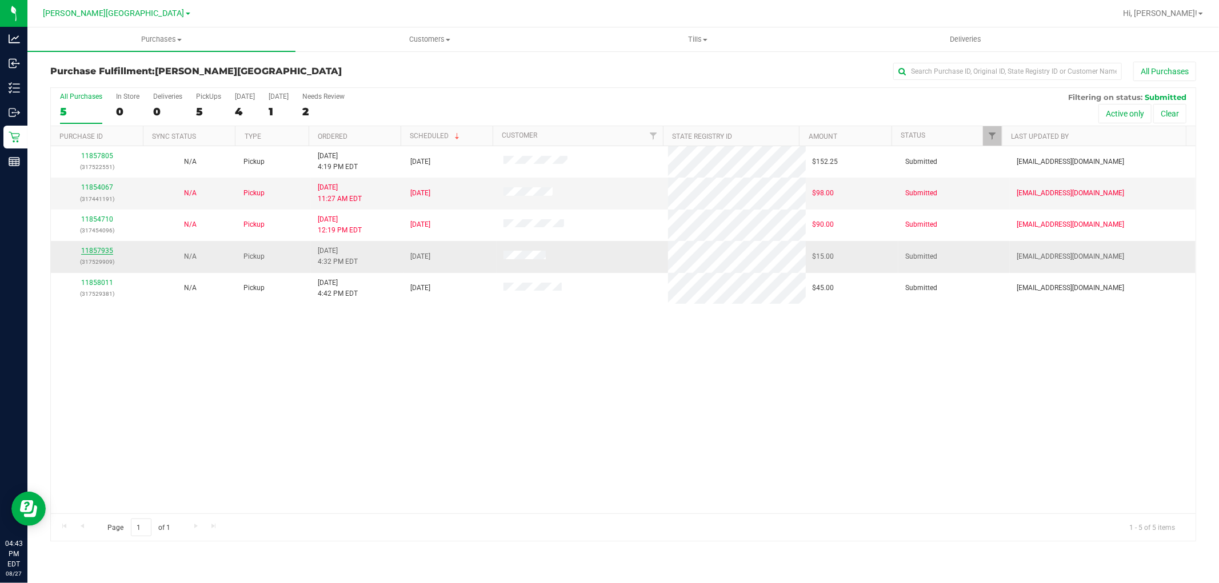
click at [98, 247] on link "11857935" at bounding box center [97, 251] width 32 height 8
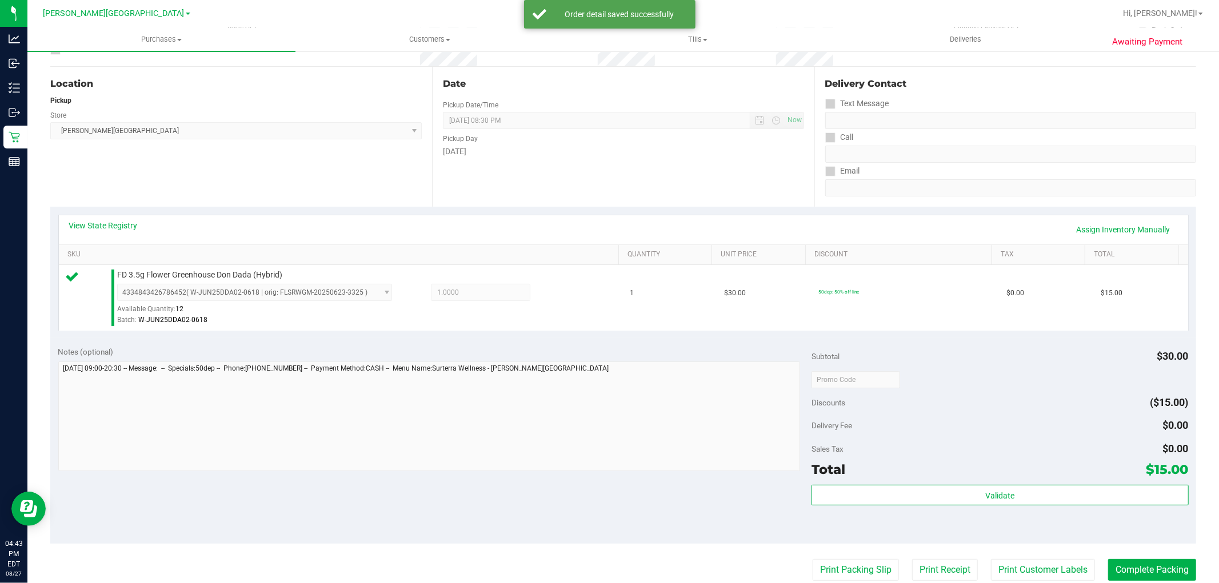
scroll to position [317, 0]
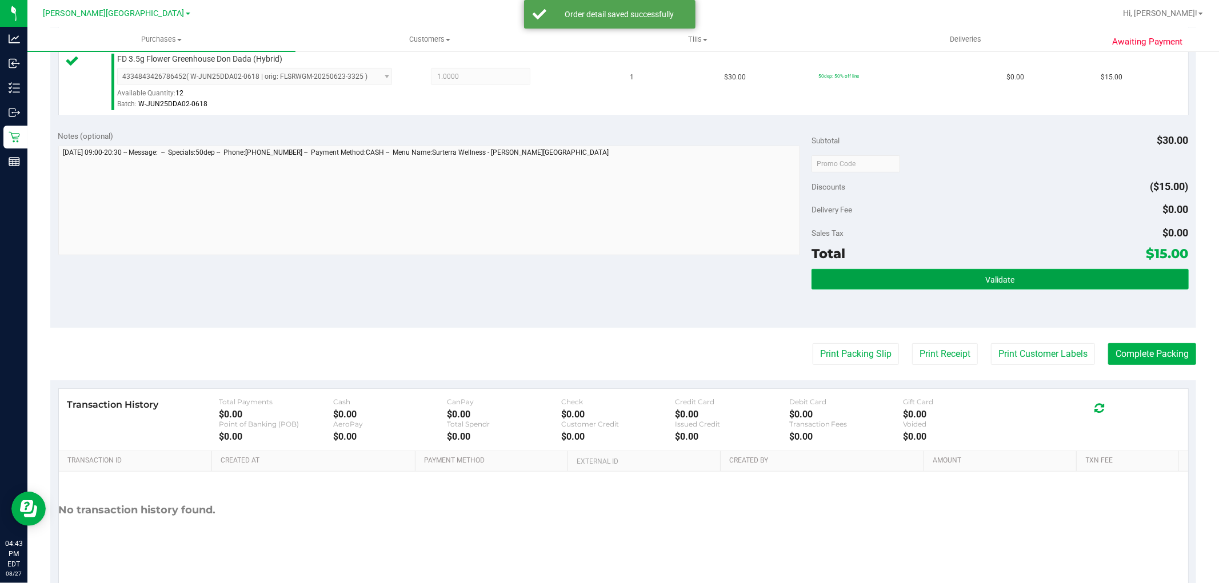
click at [1000, 275] on span "Validate" at bounding box center [999, 279] width 29 height 9
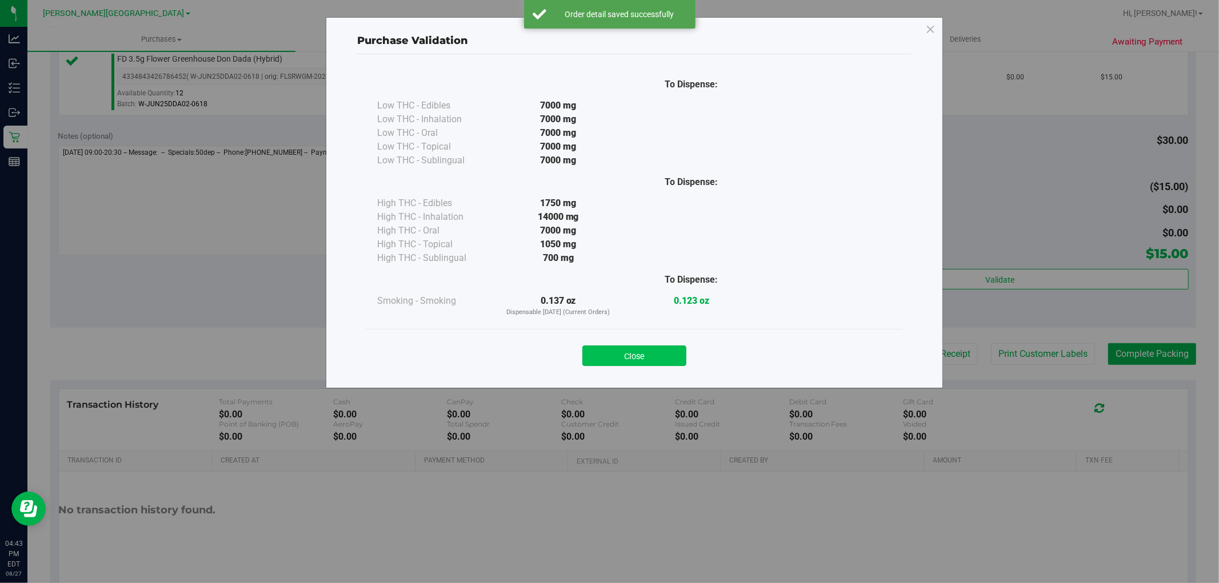
click at [663, 363] on button "Close" at bounding box center [634, 356] width 104 height 21
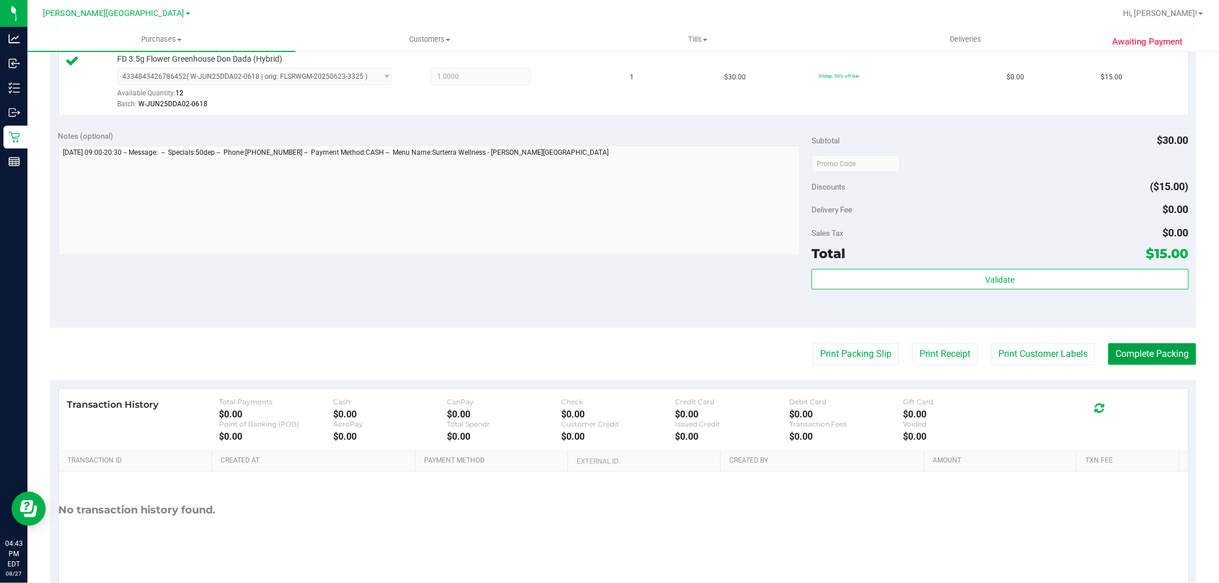
click at [1146, 355] on button "Complete Packing" at bounding box center [1152, 354] width 88 height 22
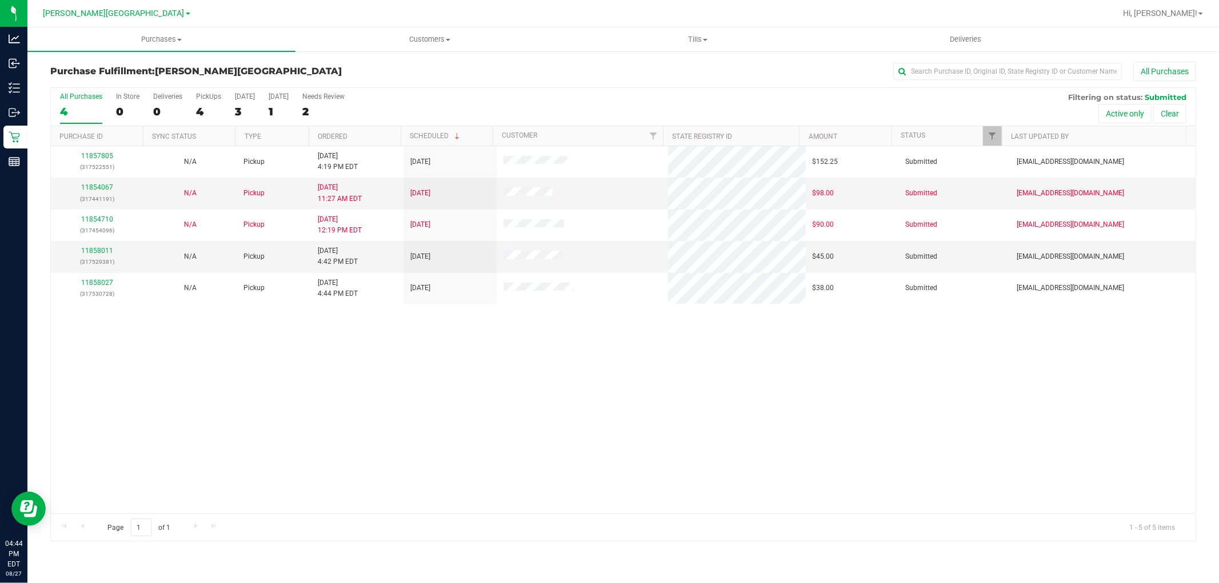
click at [715, 435] on div "11857805 (317522551) N/A Pickup 8/27/2025 4:19 PM EDT 8/28/2025 $152.25 Submitt…" at bounding box center [623, 329] width 1145 height 367
drag, startPoint x: 466, startPoint y: 316, endPoint x: 459, endPoint y: 313, distance: 8.2
click at [465, 315] on div "11857805 (317522551) N/A Pickup 8/27/2025 4:19 PM EDT 8/28/2025 $152.25 Submitt…" at bounding box center [623, 329] width 1145 height 367
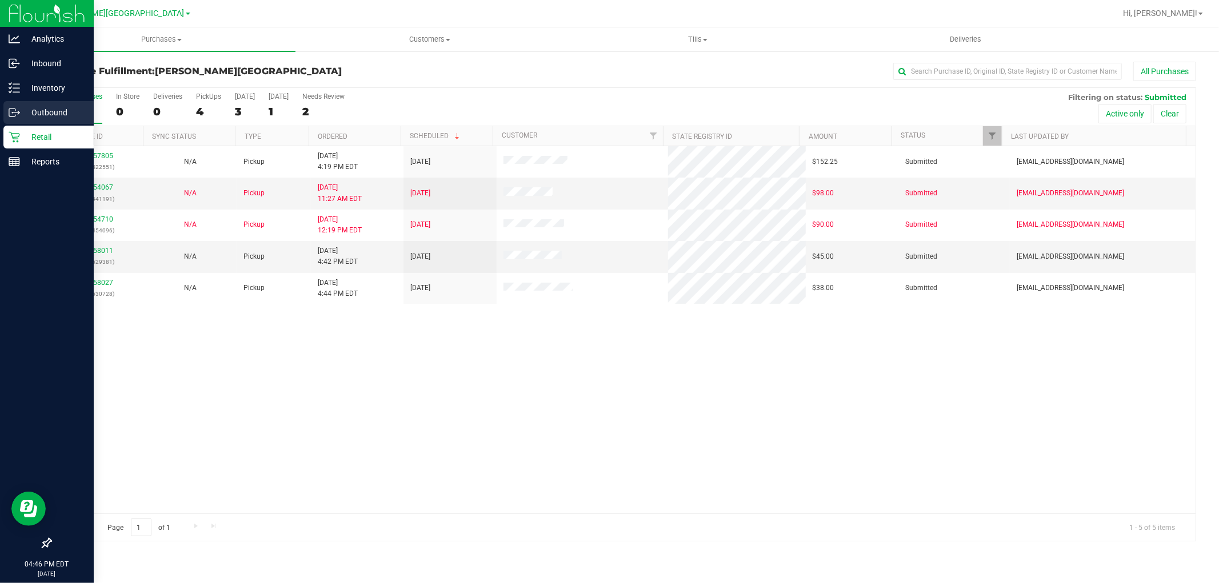
click at [19, 107] on icon at bounding box center [14, 112] width 11 height 11
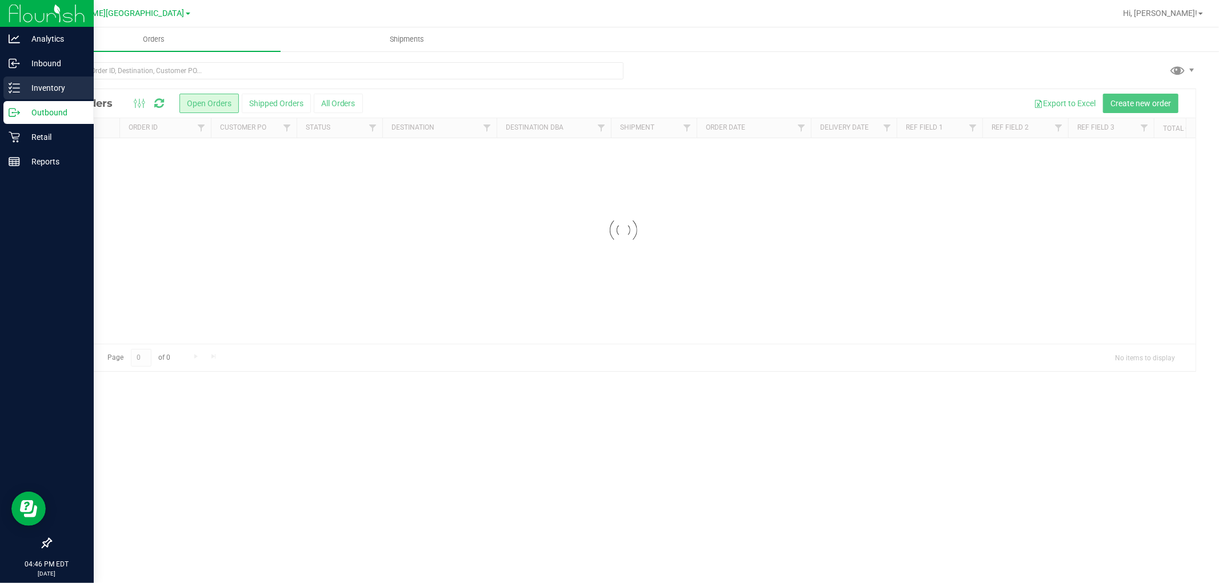
click at [47, 85] on p "Inventory" at bounding box center [54, 88] width 69 height 14
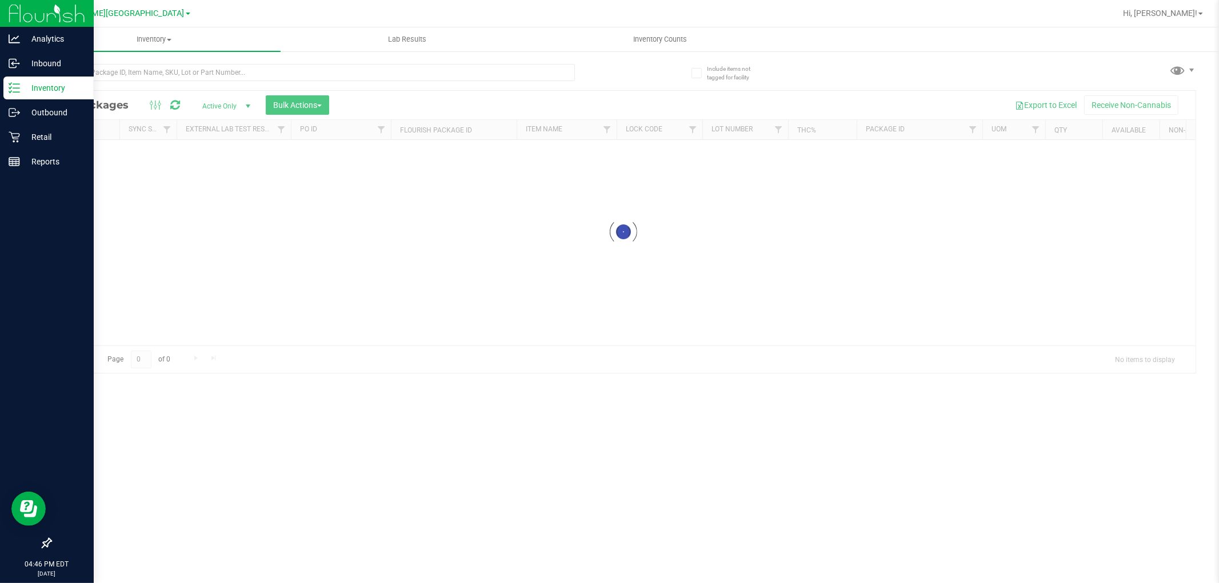
click at [47, 85] on p "Inventory" at bounding box center [54, 88] width 69 height 14
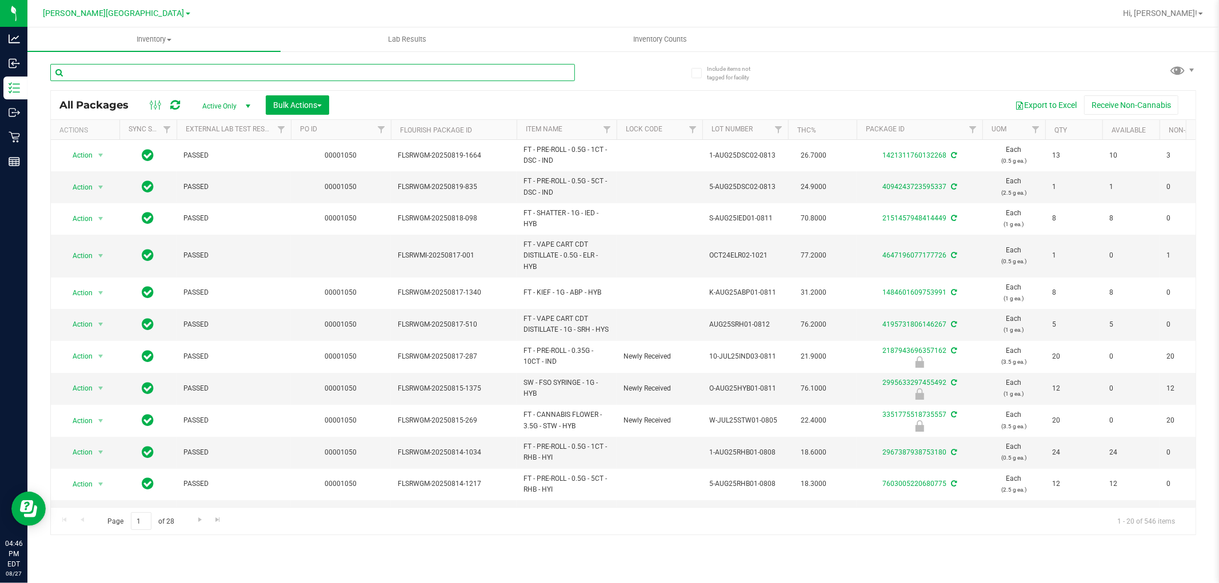
click at [139, 71] on input "text" at bounding box center [312, 72] width 525 height 17
type input "c"
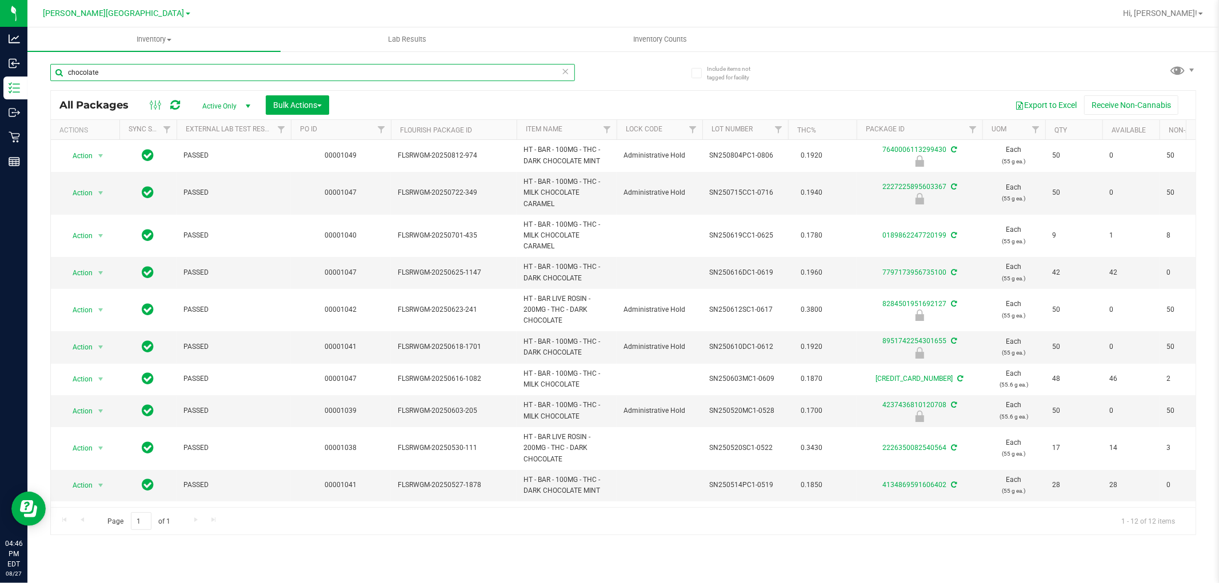
type input "chocolate"
click at [670, 76] on div "chocolate All Packages Active Only Active Only Lab Samples Locked All External …" at bounding box center [623, 294] width 1146 height 482
drag, startPoint x: 202, startPoint y: 71, endPoint x: 834, endPoint y: 47, distance: 633.0
click at [0, 21] on div "Analytics Inbound Inventory Outbound Retail Reports 04:48 PM EDT 08/27/2025 08/…" at bounding box center [609, 291] width 1219 height 583
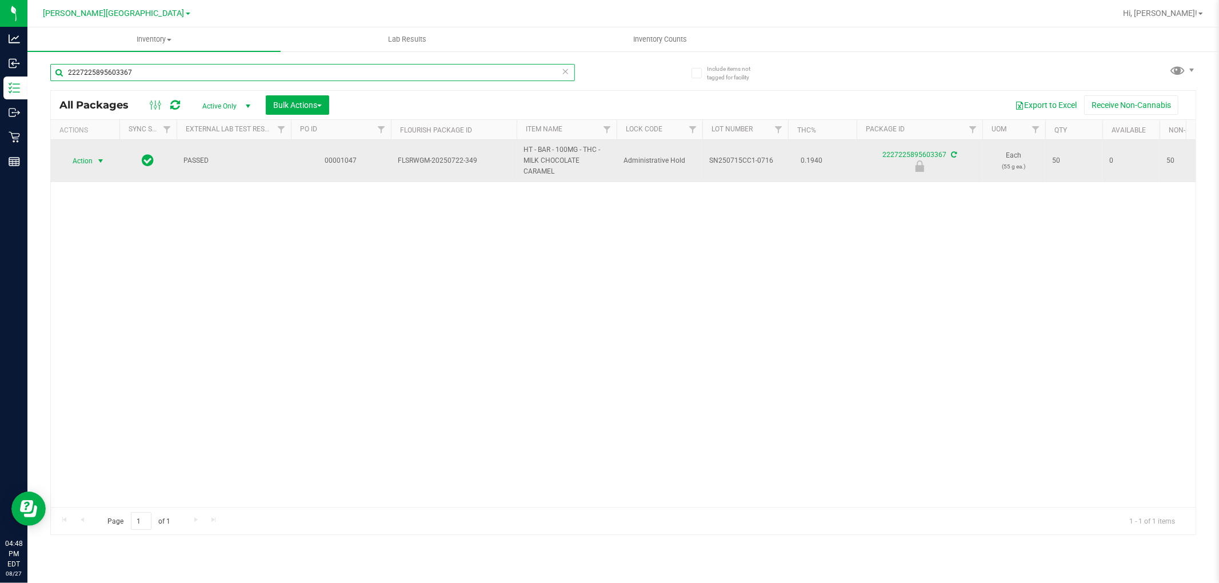
type input "2227225895603367"
click at [96, 160] on span "select" at bounding box center [100, 161] width 9 height 9
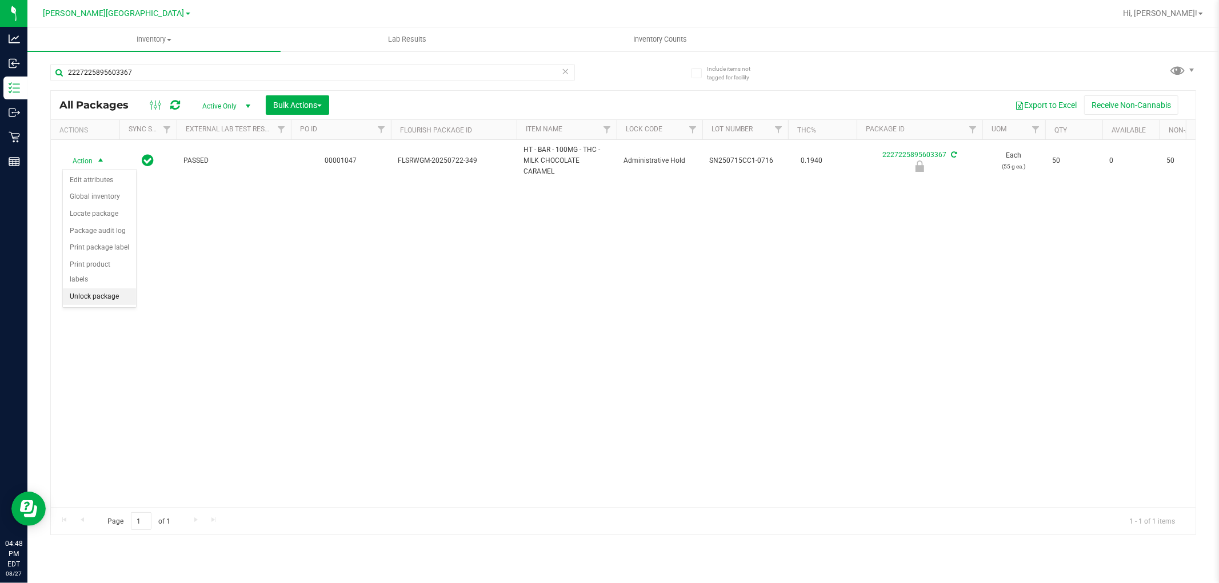
drag, startPoint x: 95, startPoint y: 295, endPoint x: 138, endPoint y: 283, distance: 44.0
click at [96, 295] on li "Unlock package" at bounding box center [99, 297] width 73 height 17
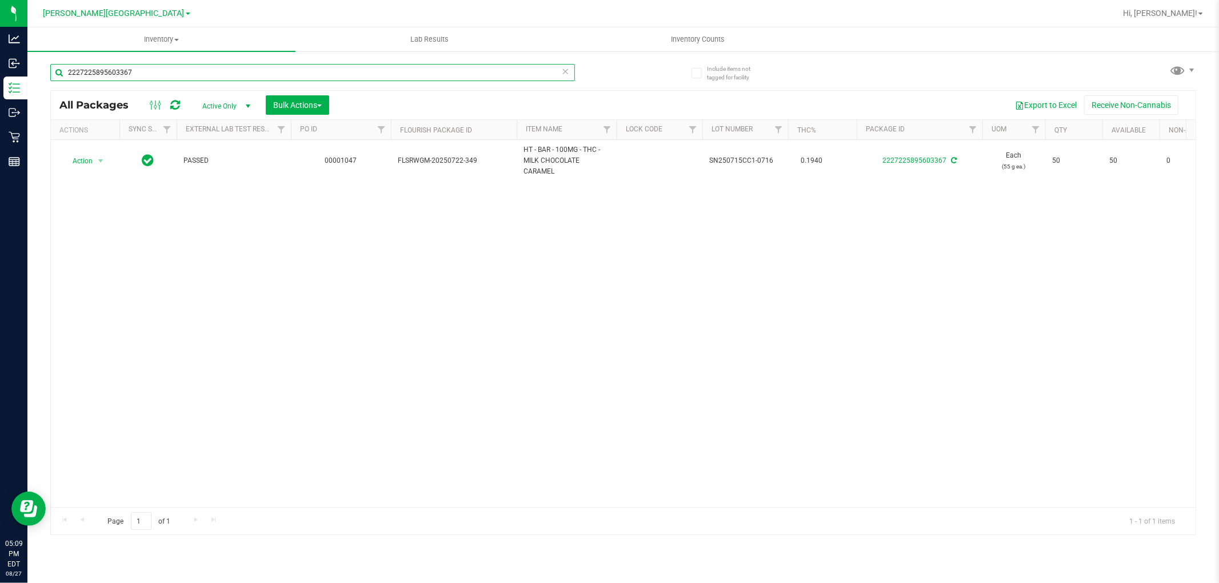
click at [120, 75] on input "2227225895603367" at bounding box center [312, 72] width 525 height 17
drag, startPoint x: 164, startPoint y: 76, endPoint x: 27, endPoint y: 60, distance: 138.1
click at [27, 60] on div "Include items not tagged for facility 2227225895603367 All Packages Active Only…" at bounding box center [622, 224] width 1191 height 349
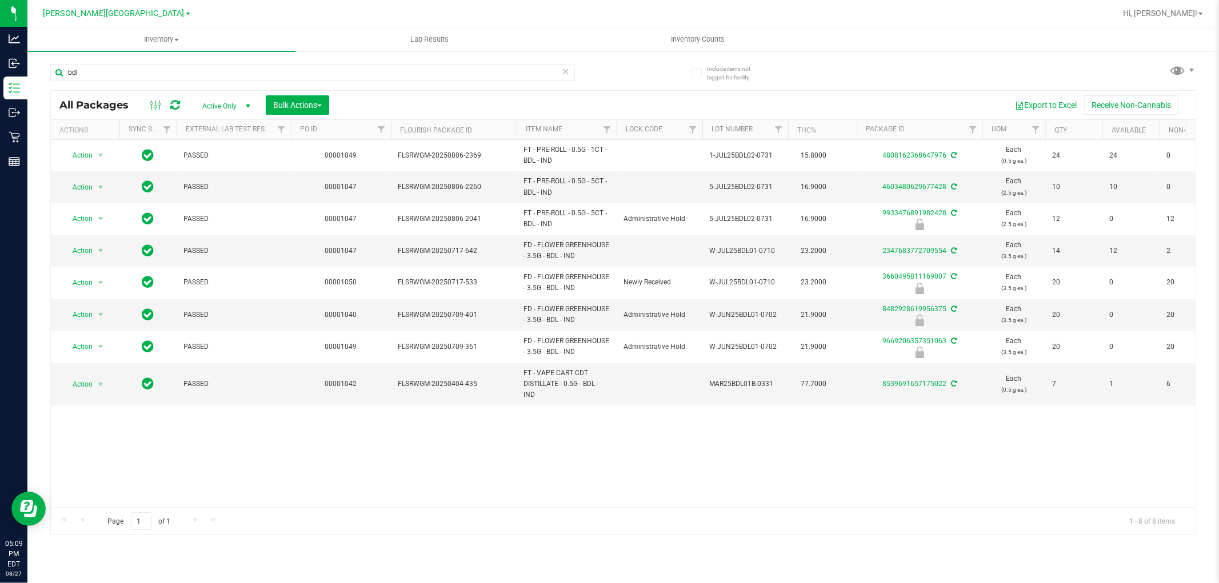
click at [816, 447] on div "Action Action Adjust qty Create package Edit attributes Global inventory Locate…" at bounding box center [623, 323] width 1145 height 367
click at [191, 72] on input "bdl" at bounding box center [312, 72] width 525 height 17
type input "b"
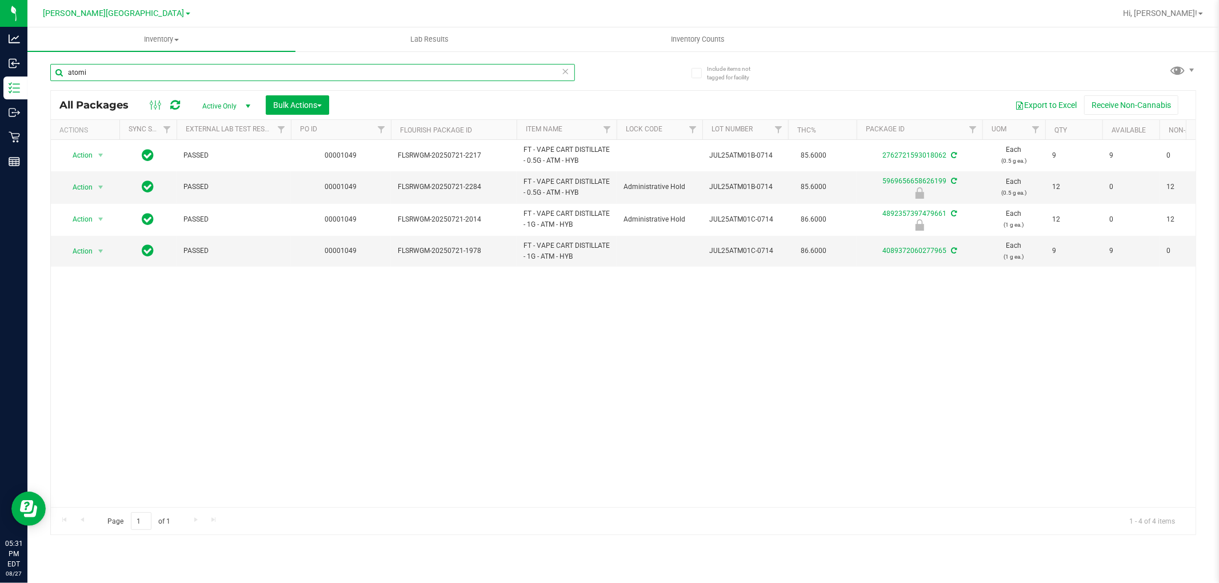
type input "atomi"
click at [505, 424] on div "Action Action Adjust qty Create package Edit attributes Global inventory Locate…" at bounding box center [623, 323] width 1145 height 367
click at [646, 317] on div "Action Action Adjust qty Create package Edit attributes Global inventory Locate…" at bounding box center [623, 323] width 1145 height 367
